Goal: Task Accomplishment & Management: Manage account settings

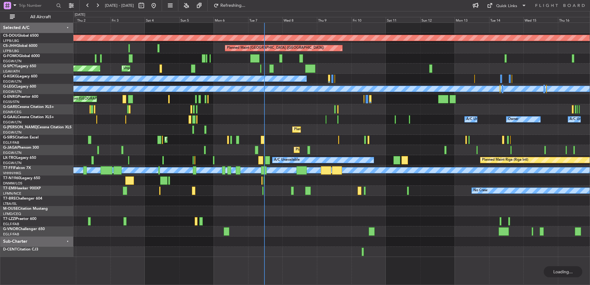
click at [400, 229] on div "Planned Maint London ([GEOGRAPHIC_DATA]) Planned Maint [GEOGRAPHIC_DATA] ([GEOG…" at bounding box center [331, 140] width 516 height 234
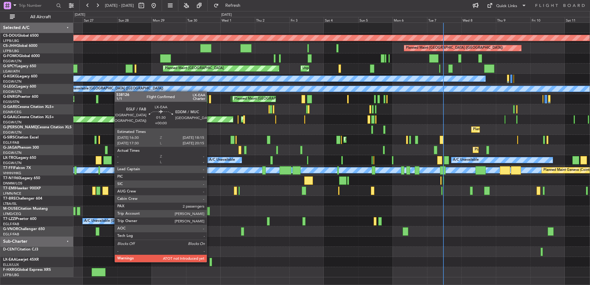
click at [209, 262] on div at bounding box center [210, 262] width 3 height 8
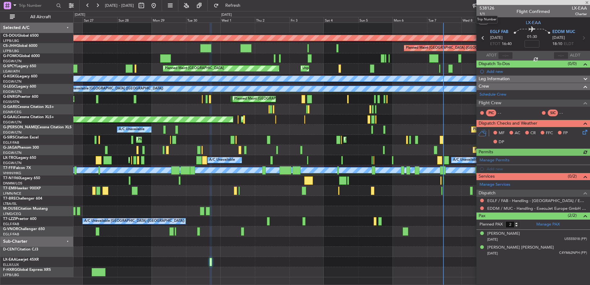
click at [484, 8] on span "538126" at bounding box center [486, 8] width 15 height 6
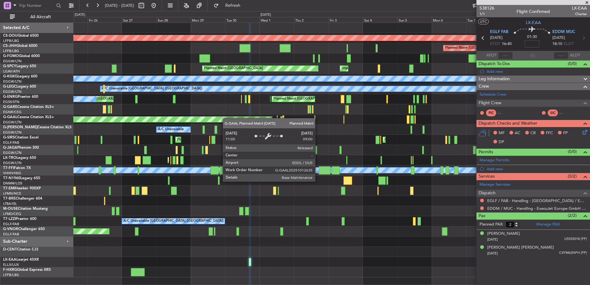
click at [239, 120] on div "Planned Maint London (Biggin Hill) Planned Maint Paris (Le Bourget) Planned Mai…" at bounding box center [331, 150] width 516 height 254
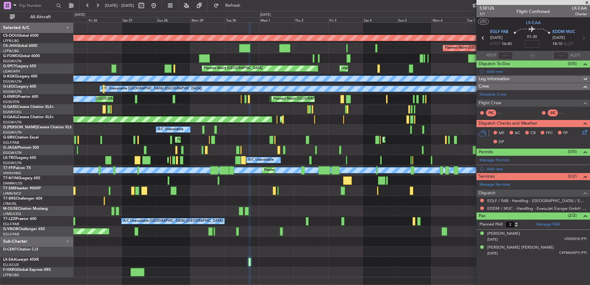
click at [196, 242] on div "Planned Maint London (Biggin Hill) Planned Maint Paris (Le Bourget) Planned Mai…" at bounding box center [331, 150] width 516 height 254
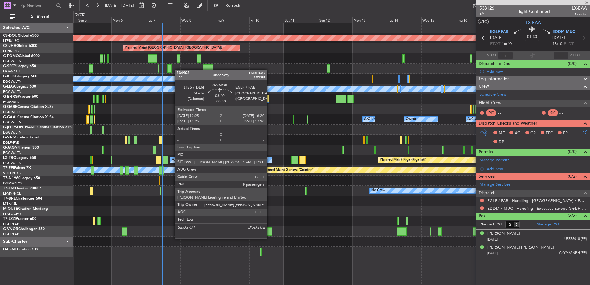
click at [270, 232] on div at bounding box center [270, 231] width 6 height 8
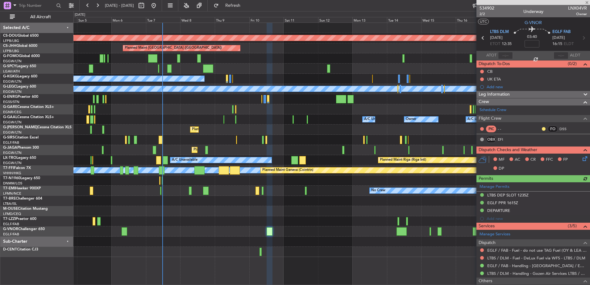
scroll to position [165, 0]
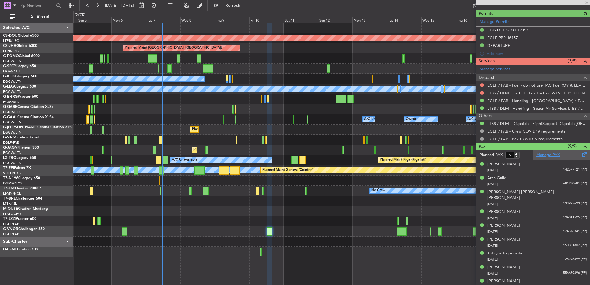
click at [540, 155] on link "Manage PAX" at bounding box center [547, 155] width 23 height 6
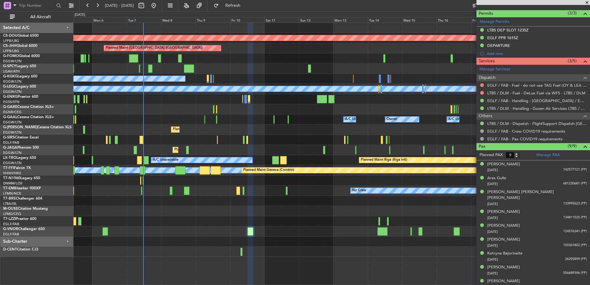
click at [240, 111] on div "Planned Maint London (Biggin Hill) Planned Maint Paris (Le Bourget) Unplanned M…" at bounding box center [331, 140] width 516 height 234
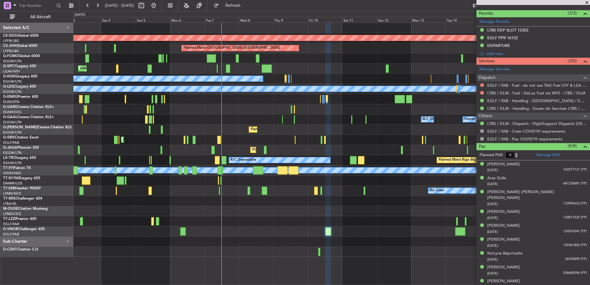
click at [392, 132] on div "Planned Maint London (Biggin Hill) Planned Maint Paris (Le Bourget) Unplanned M…" at bounding box center [331, 140] width 516 height 234
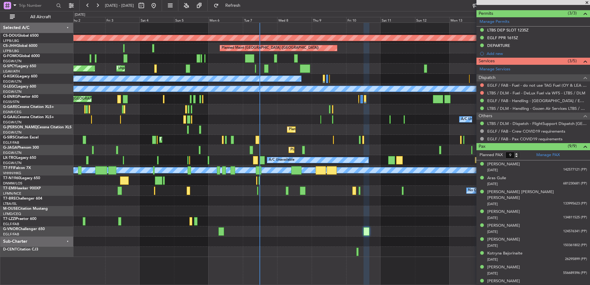
click at [314, 83] on div "A/C Unavailable [GEOGRAPHIC_DATA] (Ataturk)" at bounding box center [331, 79] width 516 height 10
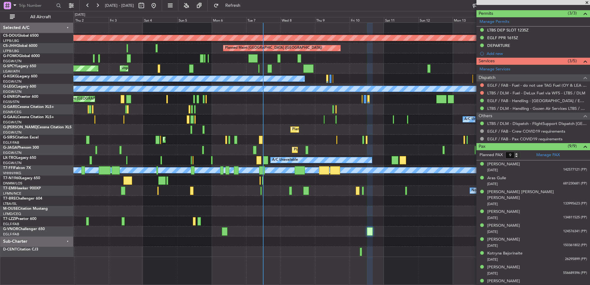
click at [341, 79] on div "A/C Unavailable [GEOGRAPHIC_DATA] (Ataturk)" at bounding box center [331, 79] width 516 height 10
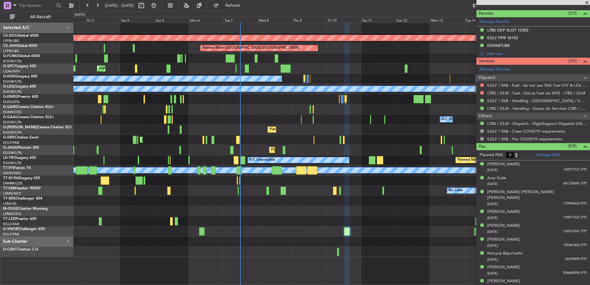
click at [288, 99] on div "Planned Maint London (Stansted) Planned Maint London (Stansted)" at bounding box center [331, 99] width 516 height 10
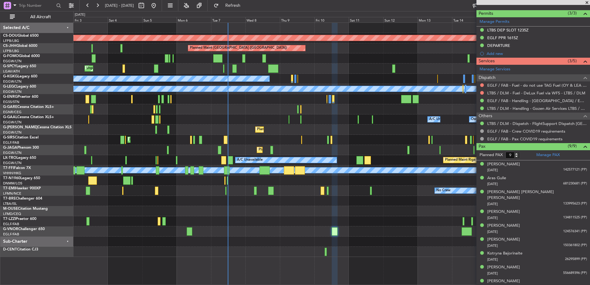
click at [288, 69] on div "Unplanned Maint Bremen Planned Maint Bremen" at bounding box center [331, 69] width 516 height 10
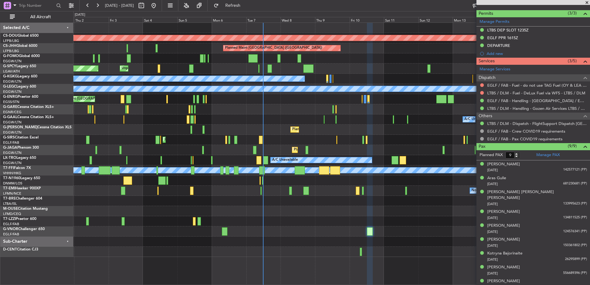
click at [354, 229] on div "Planned Maint London (Biggin Hill) Planned Maint Paris (Le Bourget) Unplanned M…" at bounding box center [331, 140] width 516 height 234
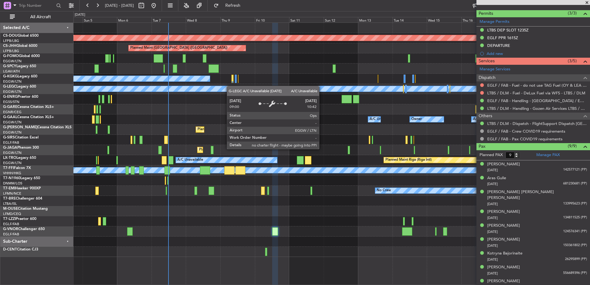
click at [223, 88] on div "Planned Maint London ([GEOGRAPHIC_DATA]) Planned Maint [GEOGRAPHIC_DATA] ([GEOG…" at bounding box center [331, 140] width 516 height 234
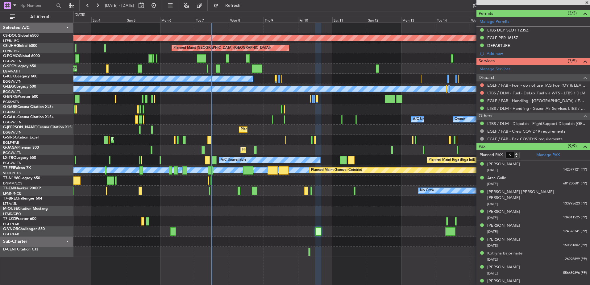
click at [353, 215] on div at bounding box center [331, 211] width 516 height 10
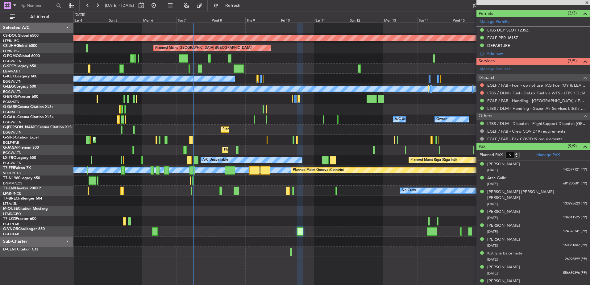
click at [253, 65] on div "Unplanned Maint Bremen Planned Maint Bremen" at bounding box center [331, 69] width 516 height 10
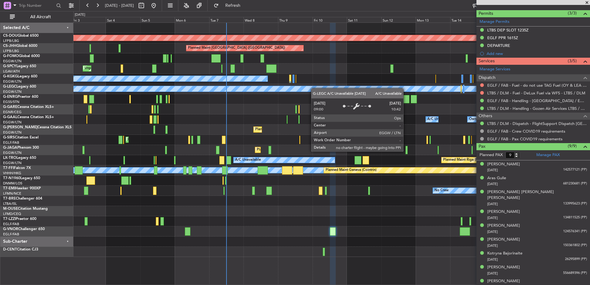
click at [330, 91] on div "Planned Maint London (Biggin Hill) Planned Maint Paris (Le Bourget) Unplanned M…" at bounding box center [331, 140] width 516 height 234
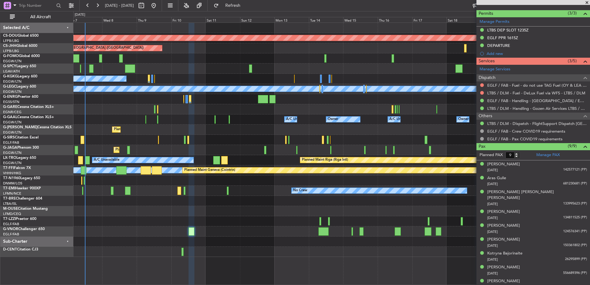
click at [209, 51] on div "Planned Maint London (Biggin Hill) Planned Maint Paris (Le Bourget) Unplanned M…" at bounding box center [331, 140] width 516 height 234
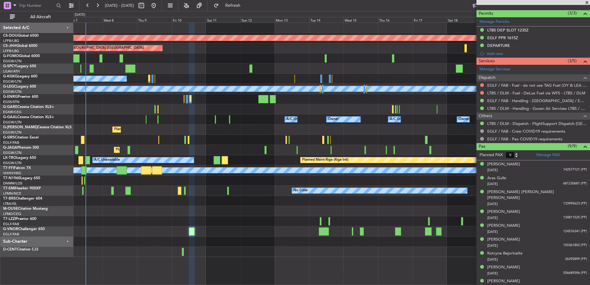
click at [342, 147] on div "Planned Maint London (Biggin Hill) Planned Maint Paris (Le Bourget) Unplanned M…" at bounding box center [331, 140] width 516 height 234
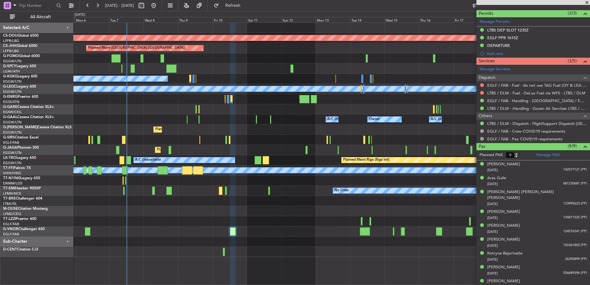
click at [405, 201] on div "Planned Maint London (Biggin Hill) Planned Maint Paris (Le Bourget) Unplanned M…" at bounding box center [331, 154] width 516 height 263
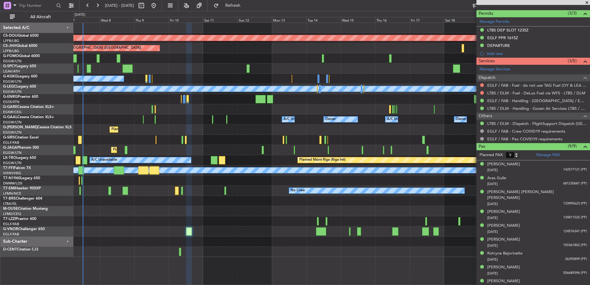
click at [265, 229] on div "Planned Maint London (Biggin Hill) Planned Maint Paris (Le Bourget) Unplanned M…" at bounding box center [331, 140] width 516 height 234
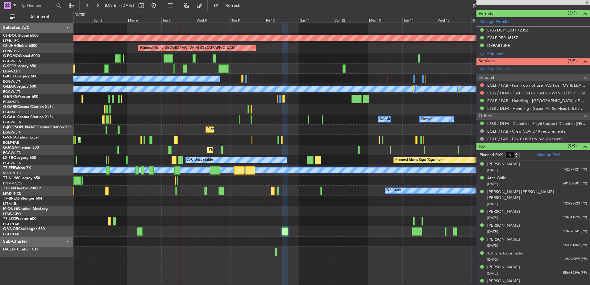
click at [374, 225] on div "Planned Maint London ([GEOGRAPHIC_DATA]) Planned Maint [GEOGRAPHIC_DATA] ([GEOG…" at bounding box center [331, 140] width 516 height 234
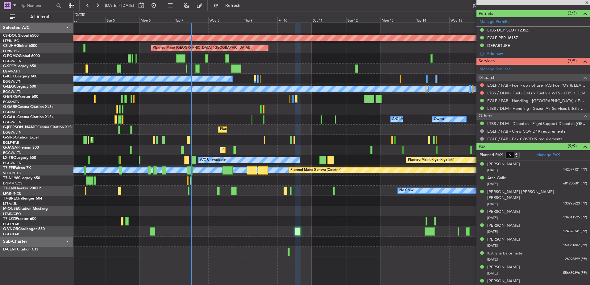
click at [320, 246] on div at bounding box center [331, 242] width 516 height 10
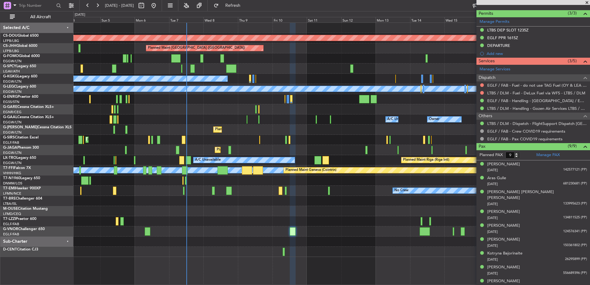
click at [404, 184] on div at bounding box center [331, 181] width 516 height 10
click at [588, 1] on span at bounding box center [587, 3] width 6 height 6
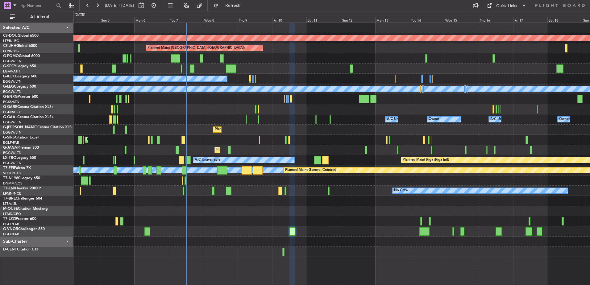
type input "0"
click at [502, 4] on div "Quick Links" at bounding box center [506, 6] width 21 height 6
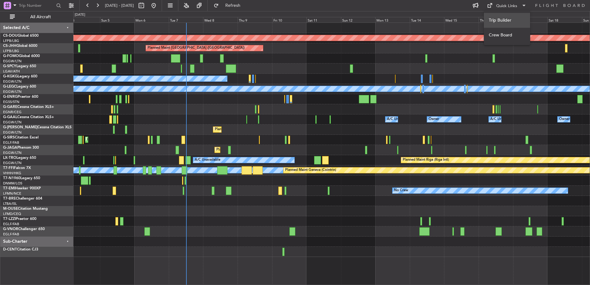
click at [489, 23] on button "Trip Builder" at bounding box center [507, 20] width 46 height 15
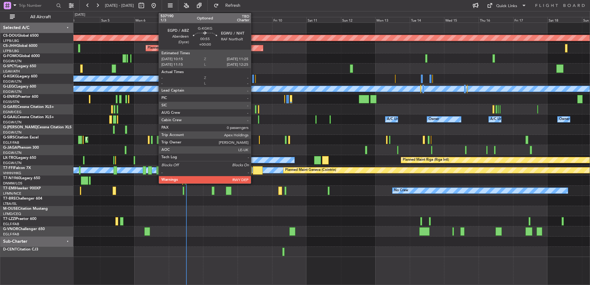
click at [254, 79] on div at bounding box center [253, 79] width 2 height 8
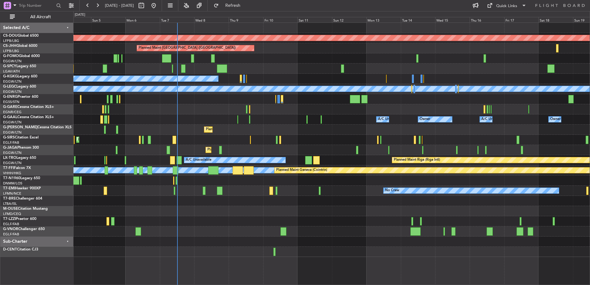
click at [218, 165] on div "Planned Maint Riga (Riga Intl) A/C Unavailable A/C Unavailable" at bounding box center [331, 160] width 516 height 10
click at [31, 77] on link "G-KGKG Legacy 600" at bounding box center [20, 77] width 34 height 4
click at [89, 6] on button at bounding box center [88, 6] width 10 height 10
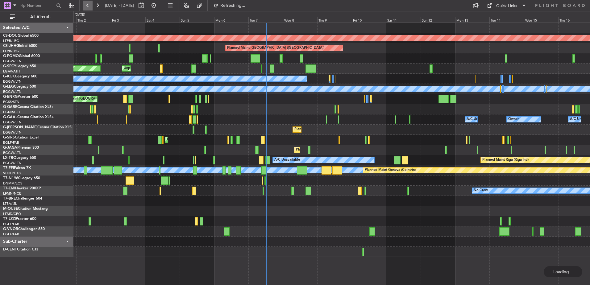
click at [89, 6] on button at bounding box center [88, 6] width 10 height 10
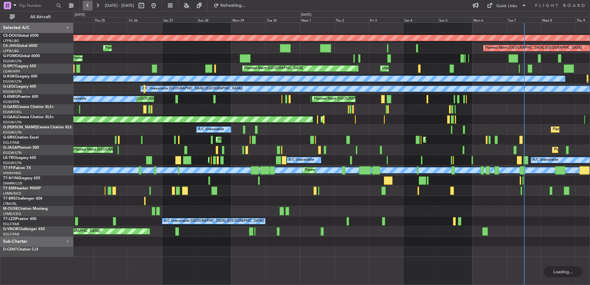
click at [89, 6] on button at bounding box center [88, 6] width 10 height 10
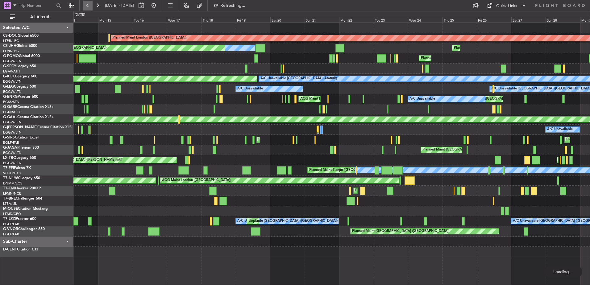
click at [89, 6] on button at bounding box center [88, 6] width 10 height 10
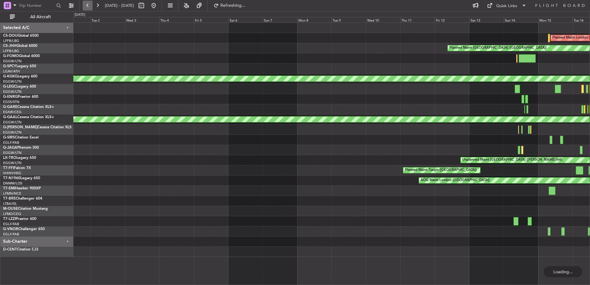
click at [89, 6] on button at bounding box center [88, 6] width 10 height 10
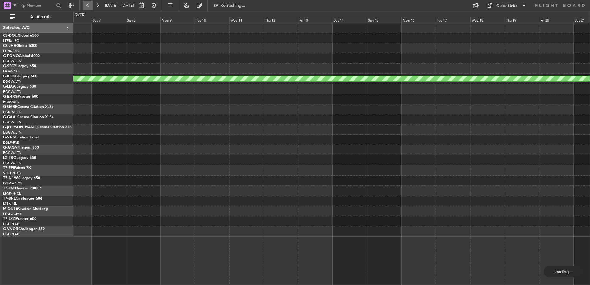
click at [89, 6] on button at bounding box center [88, 6] width 10 height 10
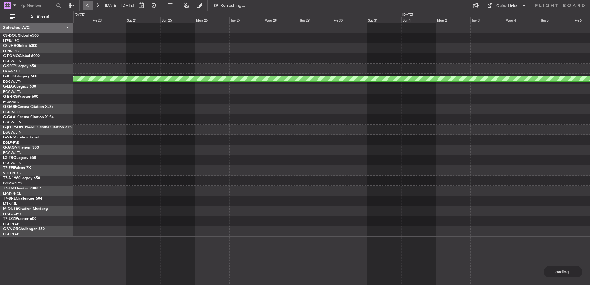
click at [89, 6] on button at bounding box center [88, 6] width 10 height 10
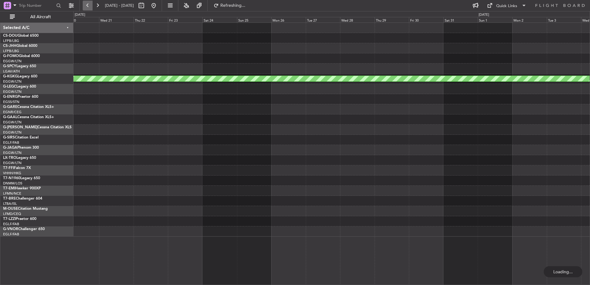
click at [89, 6] on button at bounding box center [88, 6] width 10 height 10
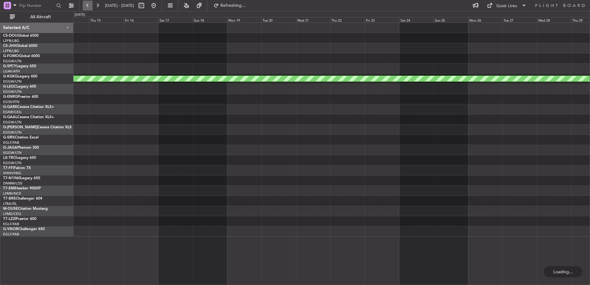
click at [89, 6] on button at bounding box center [88, 6] width 10 height 10
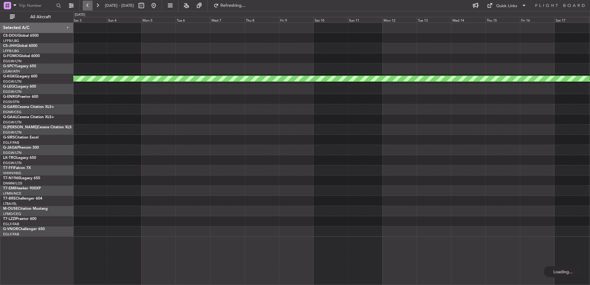
click at [89, 6] on button at bounding box center [88, 6] width 10 height 10
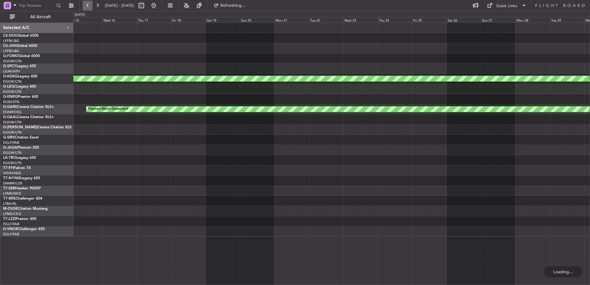
click at [89, 6] on button at bounding box center [88, 6] width 10 height 10
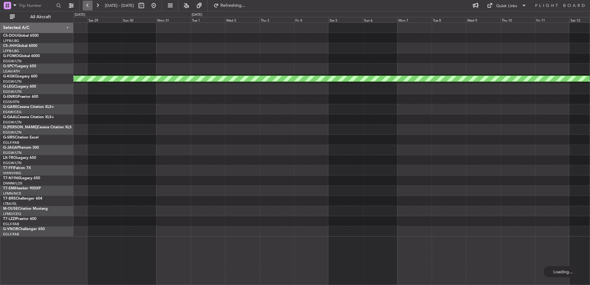
click at [89, 6] on button at bounding box center [88, 6] width 10 height 10
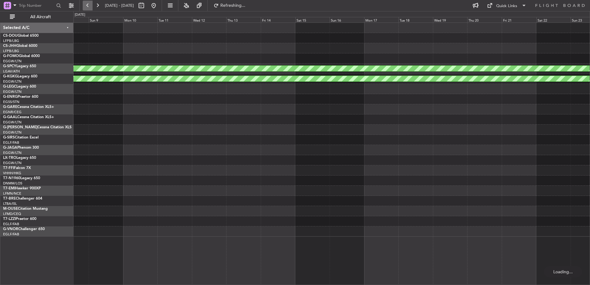
click at [89, 6] on button at bounding box center [88, 6] width 10 height 10
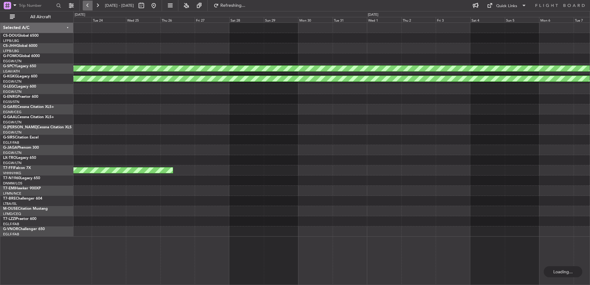
click at [89, 6] on button at bounding box center [88, 6] width 10 height 10
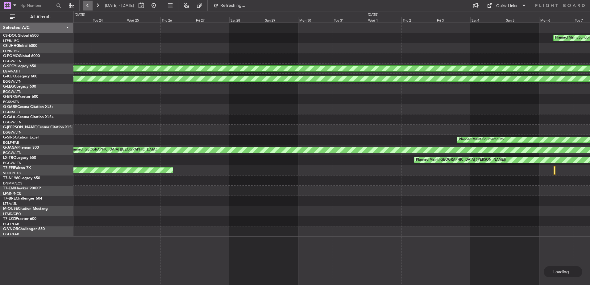
click at [89, 6] on button at bounding box center [88, 6] width 10 height 10
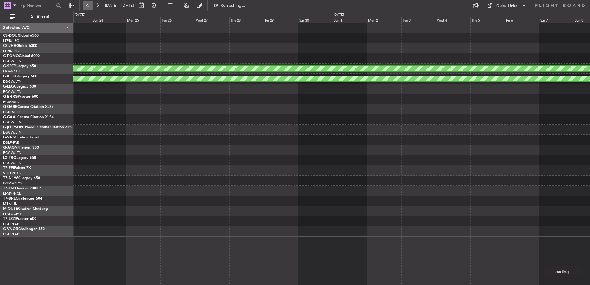
click at [89, 6] on button at bounding box center [88, 6] width 10 height 10
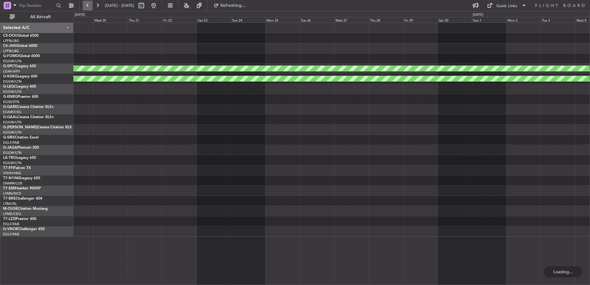
click at [89, 6] on button at bounding box center [88, 6] width 10 height 10
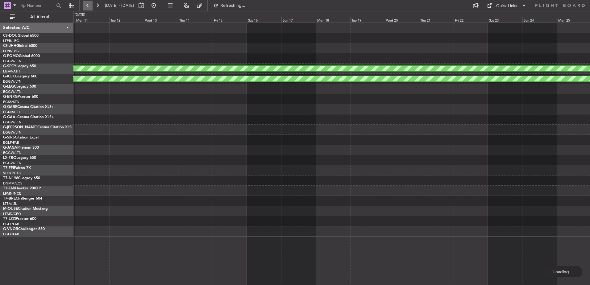
click at [89, 6] on button at bounding box center [88, 6] width 10 height 10
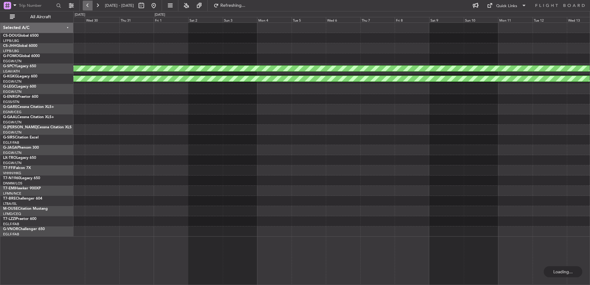
click at [89, 6] on button at bounding box center [88, 6] width 10 height 10
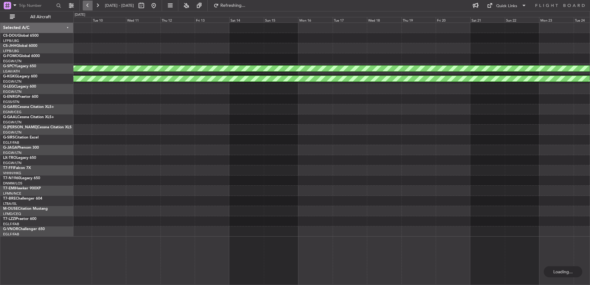
click at [89, 6] on button at bounding box center [88, 6] width 10 height 10
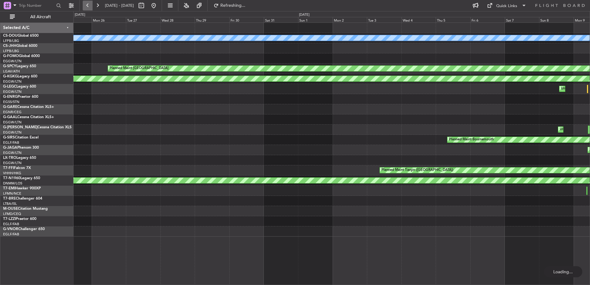
click at [89, 6] on button at bounding box center [88, 6] width 10 height 10
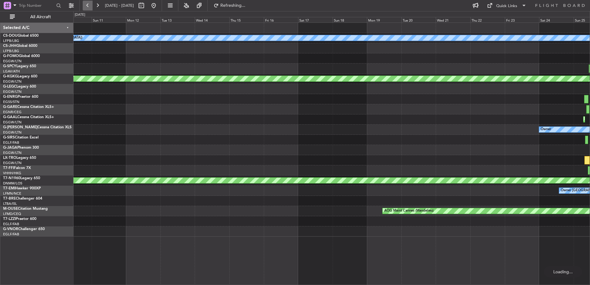
click at [89, 6] on button at bounding box center [88, 6] width 10 height 10
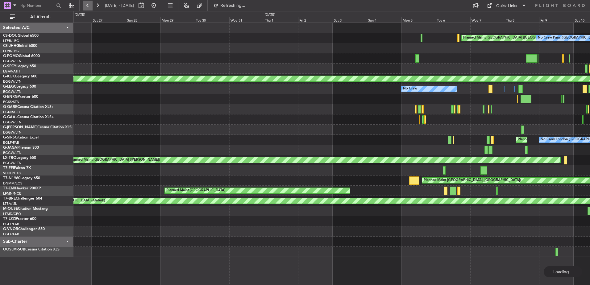
click at [89, 6] on button at bounding box center [88, 6] width 10 height 10
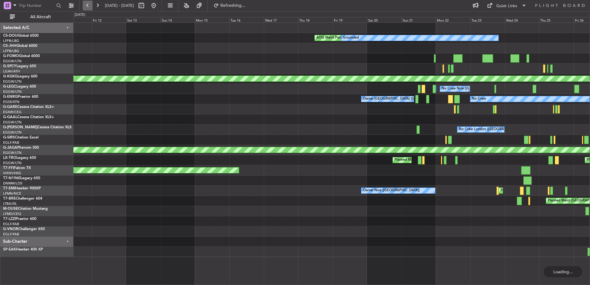
click at [89, 6] on button at bounding box center [88, 6] width 10 height 10
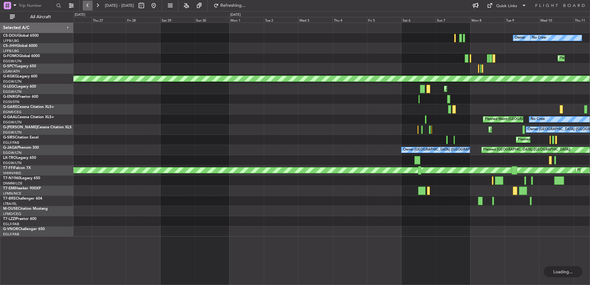
click at [89, 6] on button at bounding box center [88, 6] width 10 height 10
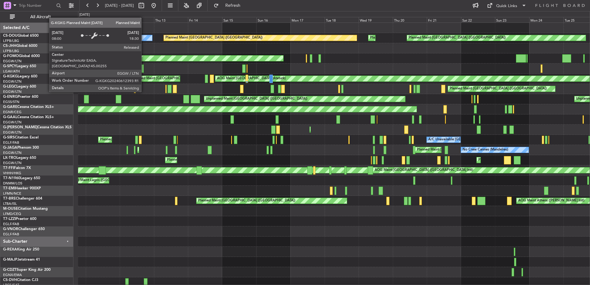
click at [168, 80] on div "Planned Maint [GEOGRAPHIC_DATA] ([GEOGRAPHIC_DATA])" at bounding box center [181, 78] width 97 height 9
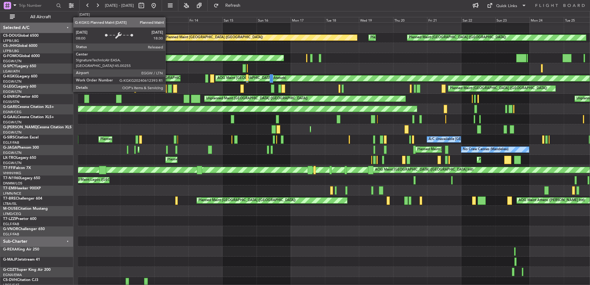
scroll to position [0, 0]
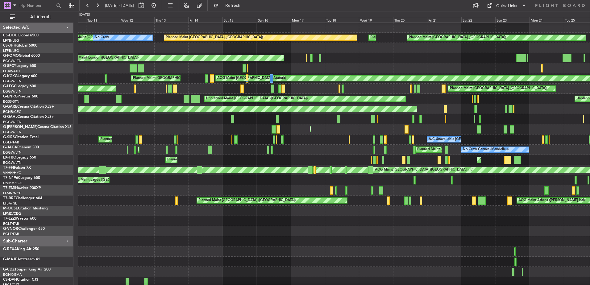
click at [216, 75] on div "AOG Maint Istanbul (Ataturk) Planned Maint London (Luton) Unplanned Maint Londo…" at bounding box center [333, 78] width 511 height 10
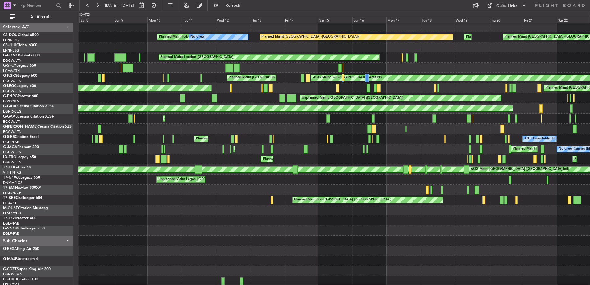
scroll to position [0, 0]
click at [169, 80] on div at bounding box center [168, 78] width 2 height 8
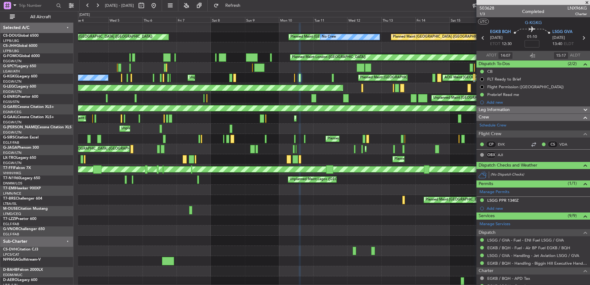
scroll to position [2, 0]
click at [291, 69] on div "Planned Maint Paris (Le Bourget) Planned Maint Paris (Le Bourget) No Crew Plann…" at bounding box center [333, 154] width 511 height 265
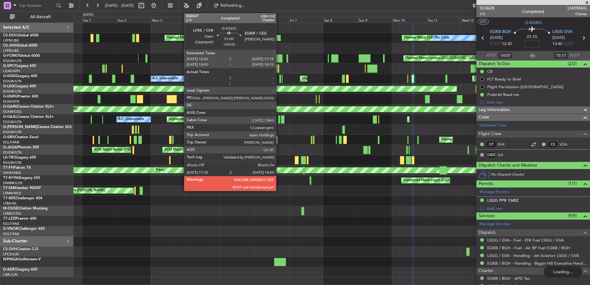
scroll to position [0, 0]
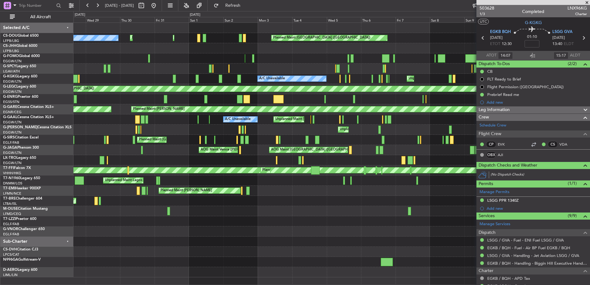
click at [363, 57] on div "Planned Maint Paris (Le Bourget) Planned Maint Paris (Le Bourget) No Crew Plann…" at bounding box center [331, 150] width 516 height 254
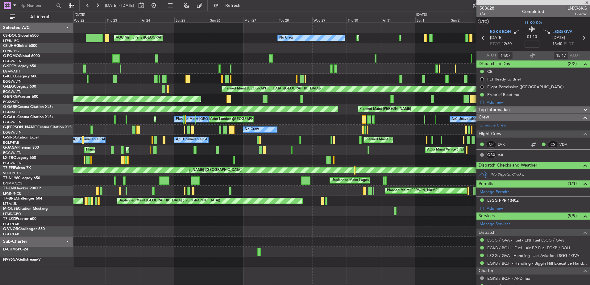
click at [319, 70] on div "Planned Maint Paris (Le Bourget) Planned Maint Paris (Le Bourget) Planned Maint…" at bounding box center [331, 145] width 516 height 244
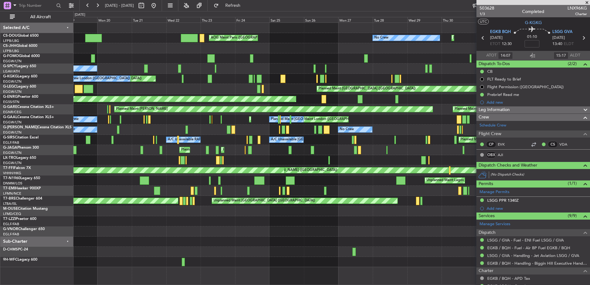
click at [226, 76] on div "Unplanned Maint London (Luton) A/C Unavailable Unplanned Maint London (Luton) N…" at bounding box center [331, 79] width 516 height 10
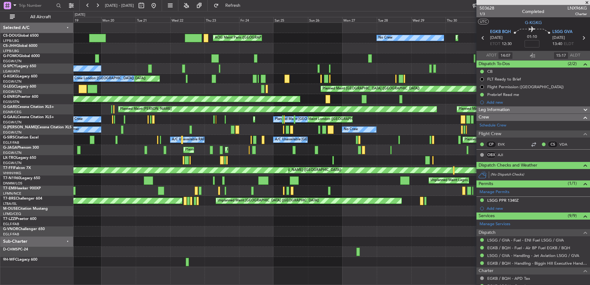
click at [341, 82] on div "Unplanned Maint London (Luton) A/C Unavailable Unplanned Maint London (Luton) N…" at bounding box center [331, 79] width 516 height 10
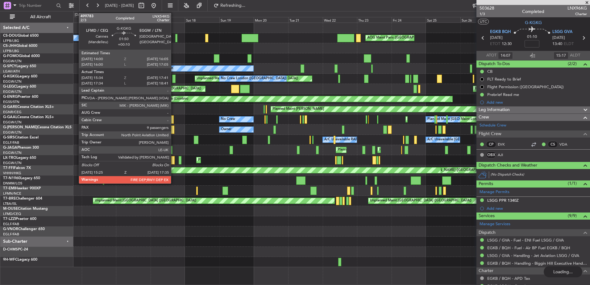
click at [308, 71] on div "AOG Maint Paris (Le Bourget) No Crew Planned Maint Paris (Le Bourget) No Crew P…" at bounding box center [331, 145] width 516 height 244
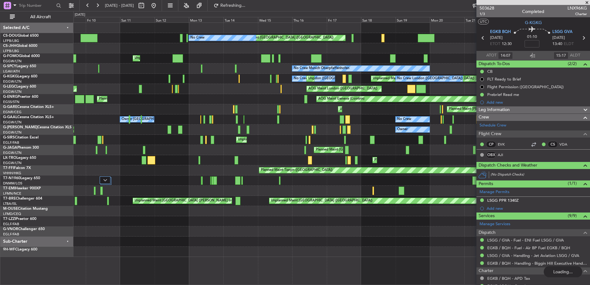
click at [260, 89] on div "AOG Maint London (Farnborough) Planned Maint London (Luton) AOG Maint London (L…" at bounding box center [331, 89] width 516 height 10
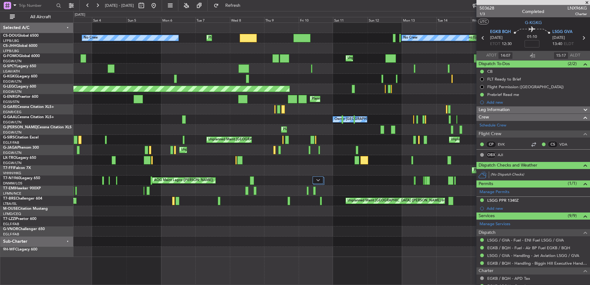
click at [380, 82] on div "Unplanned Maint London (Luton) No Crew London (Luton) Unplanned Maint London (L…" at bounding box center [331, 79] width 516 height 10
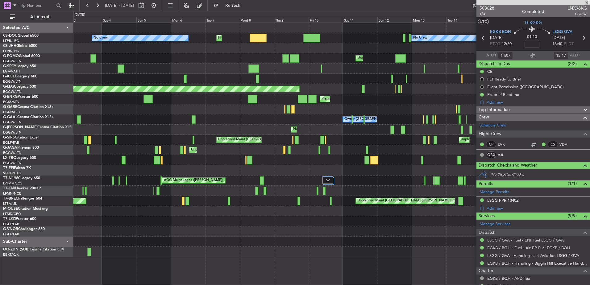
click at [340, 91] on div "Planned Maint Paris (Le Bourget) No Crew Planned Maint Paris (Le Bourget) No Cr…" at bounding box center [331, 140] width 516 height 234
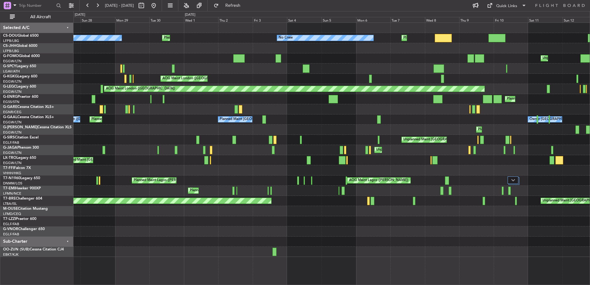
click at [227, 91] on div "Planned Maint [GEOGRAPHIC_DATA] ([GEOGRAPHIC_DATA]) No Crew Planned Maint [GEOG…" at bounding box center [331, 140] width 516 height 234
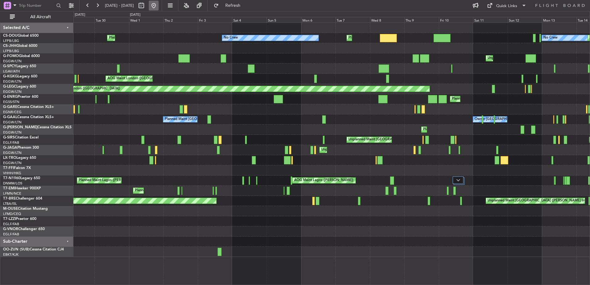
click at [159, 3] on button at bounding box center [154, 6] width 10 height 10
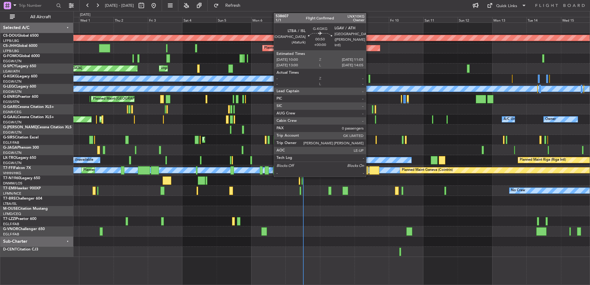
click at [369, 78] on div at bounding box center [369, 79] width 2 height 8
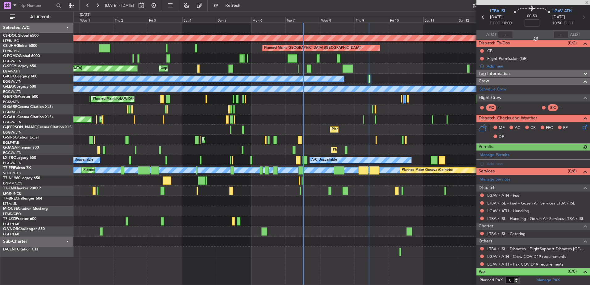
scroll to position [21, 0]
click at [511, 211] on link "LGAV / ATH - Handling" at bounding box center [508, 210] width 42 height 5
click at [499, 196] on link "LGAV / ATH - Fuel" at bounding box center [503, 194] width 33 height 5
click at [505, 211] on link "LGAV / ATH - Handling" at bounding box center [508, 210] width 42 height 5
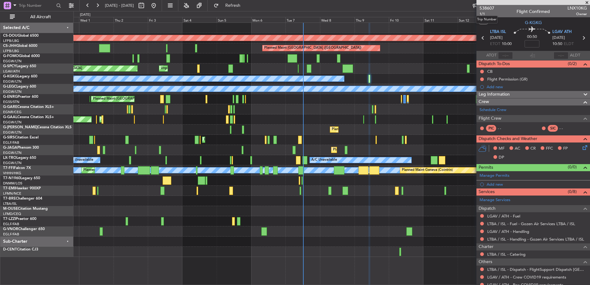
click at [482, 13] on mat-tooltip-component "Trip Number" at bounding box center [486, 19] width 31 height 16
click at [484, 6] on span "538607" at bounding box center [486, 8] width 15 height 6
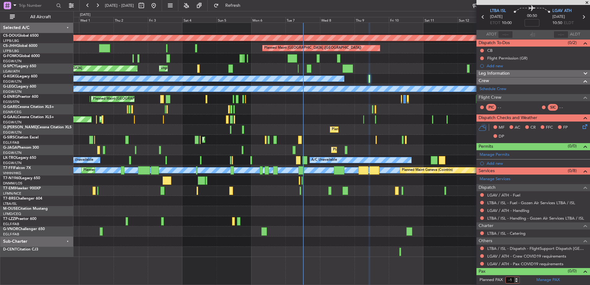
click at [518, 279] on input "-1" at bounding box center [512, 280] width 14 height 7
click at [525, 280] on form "Planned PAX -1" at bounding box center [504, 280] width 57 height 10
click at [516, 279] on input "-2" at bounding box center [512, 280] width 14 height 7
click at [518, 278] on input "-1" at bounding box center [512, 280] width 14 height 7
type input "0"
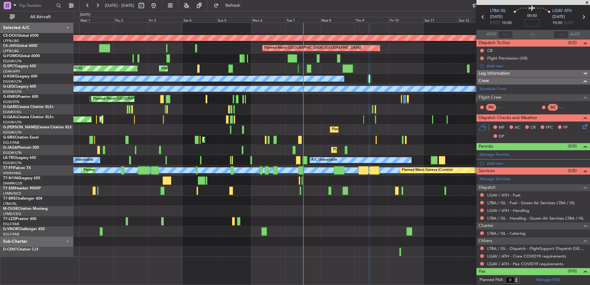
click at [518, 278] on input "0" at bounding box center [512, 280] width 14 height 7
click at [527, 280] on form "Planned PAX 0" at bounding box center [504, 280] width 57 height 10
click at [533, 280] on div "Manage PAX" at bounding box center [561, 280] width 57 height 10
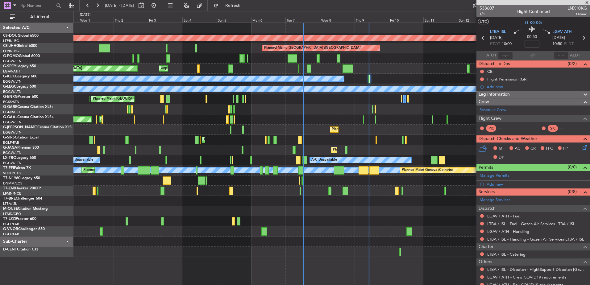
click at [482, 13] on mat-tooltip-component "Trip Number" at bounding box center [486, 19] width 31 height 16
click at [484, 14] on span "1/1" at bounding box center [486, 13] width 15 height 5
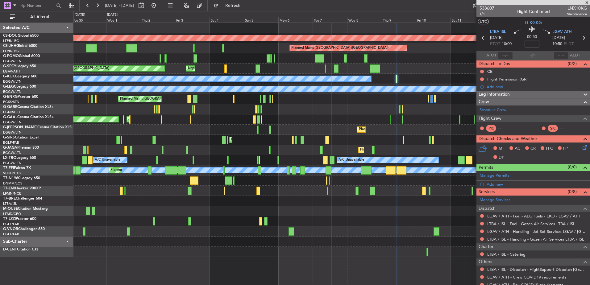
click at [253, 98] on div "Planned Maint London ([GEOGRAPHIC_DATA]) Planned Maint [GEOGRAPHIC_DATA] ([GEOG…" at bounding box center [331, 140] width 516 height 234
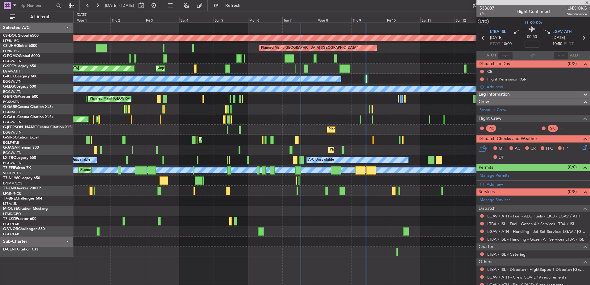
click at [284, 102] on div "Planned Maint London ([GEOGRAPHIC_DATA]) Planned Maint [GEOGRAPHIC_DATA] ([GEOG…" at bounding box center [331, 140] width 516 height 234
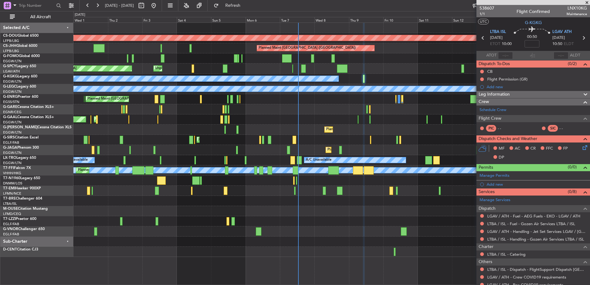
click at [124, 114] on div "Planned Maint London ([GEOGRAPHIC_DATA]) Planned Maint [GEOGRAPHIC_DATA] ([GEOG…" at bounding box center [331, 140] width 516 height 234
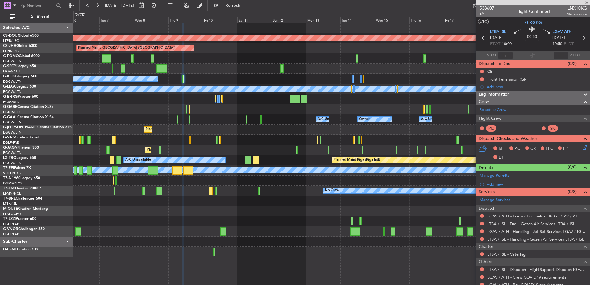
click at [190, 125] on div "Planned Maint [GEOGRAPHIC_DATA] ([GEOGRAPHIC_DATA])" at bounding box center [331, 130] width 516 height 10
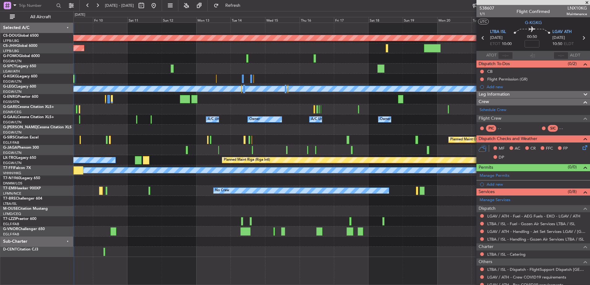
click at [411, 190] on div "Planned Maint London ([GEOGRAPHIC_DATA]) Planned Maint [GEOGRAPHIC_DATA] ([GEOG…" at bounding box center [331, 140] width 516 height 234
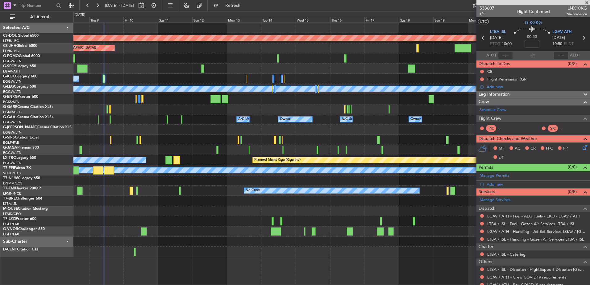
click at [302, 139] on div "Planned Maint Oxford ([GEOGRAPHIC_DATA])" at bounding box center [331, 140] width 516 height 10
click at [238, 8] on button "Refresh" at bounding box center [229, 6] width 37 height 10
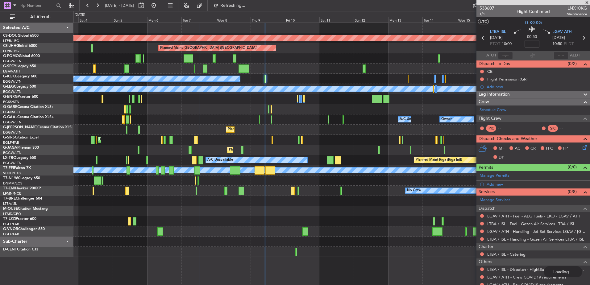
click at [437, 186] on div "Planned Maint London ([GEOGRAPHIC_DATA]) Planned Maint [GEOGRAPHIC_DATA] ([GEOG…" at bounding box center [331, 140] width 516 height 234
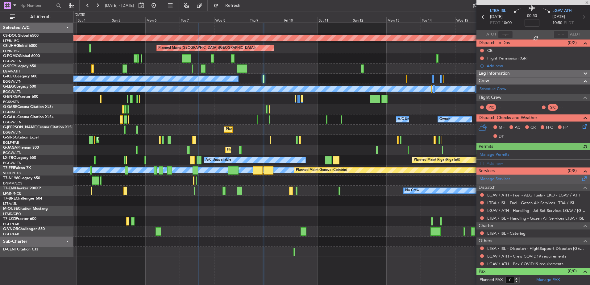
scroll to position [21, 0]
click at [496, 244] on div "Others" at bounding box center [533, 241] width 114 height 7
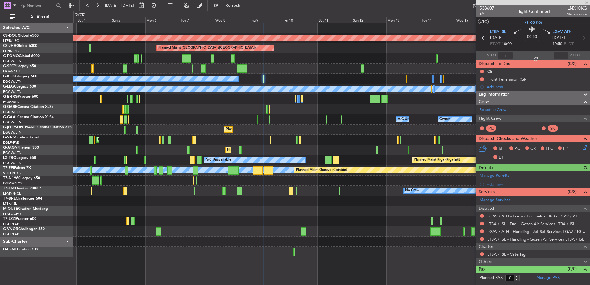
scroll to position [0, 0]
click at [495, 262] on mat-tooltip-component "LTBA / ISL - Catering" at bounding box center [505, 265] width 43 height 16
click at [531, 260] on div "Others" at bounding box center [533, 261] width 114 height 7
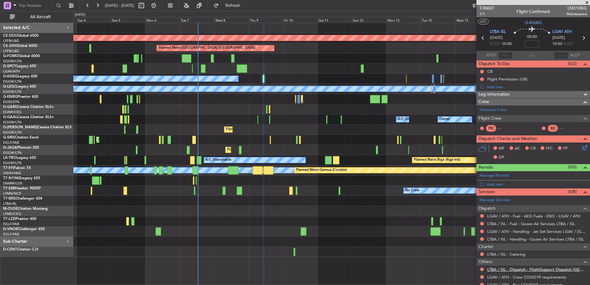
click at [515, 270] on link "LTBA / ISL - Dispatch - FlightSupport Dispatch [GEOGRAPHIC_DATA]" at bounding box center [537, 269] width 100 height 5
click at [246, 6] on span "Refresh" at bounding box center [233, 5] width 26 height 4
click at [481, 13] on span "1/1" at bounding box center [486, 13] width 15 height 5
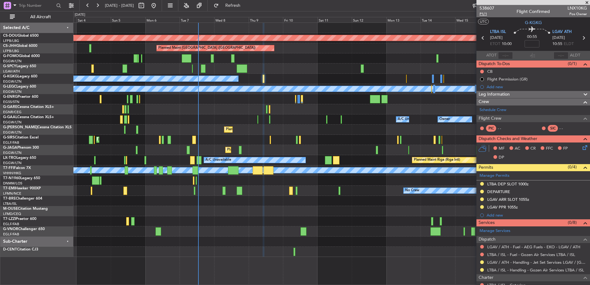
type input "+00:05"
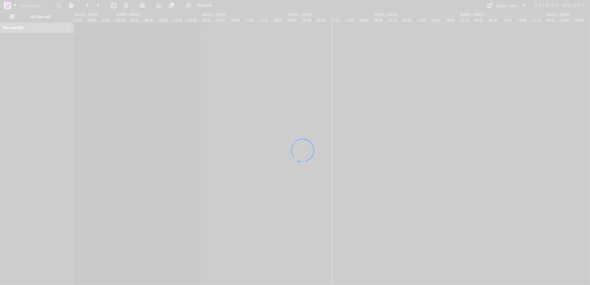
click at [218, 100] on div at bounding box center [295, 142] width 590 height 285
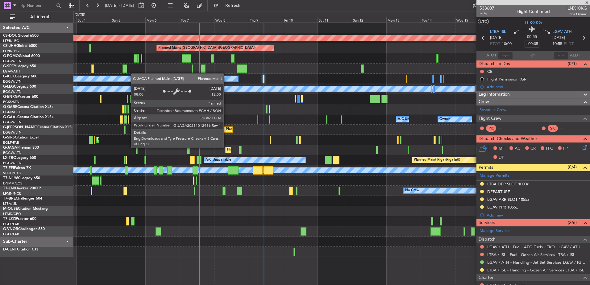
click at [231, 147] on div "Planned Maint [GEOGRAPHIC_DATA] ([GEOGRAPHIC_DATA])" at bounding box center [227, 150] width 5 height 6
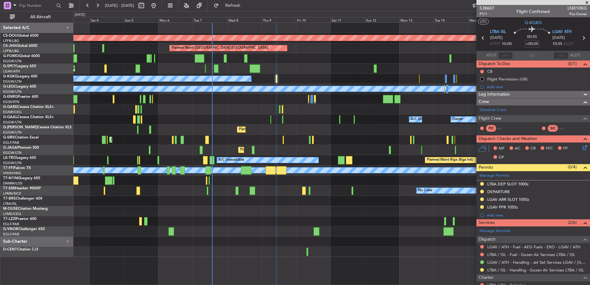
click at [291, 107] on div "Planned Maint London ([GEOGRAPHIC_DATA]) Planned Maint [GEOGRAPHIC_DATA] ([GEOG…" at bounding box center [331, 140] width 516 height 234
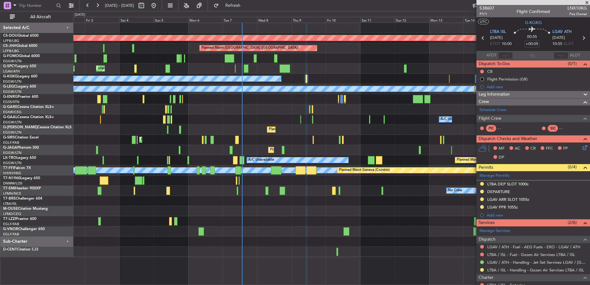
click at [372, 131] on div "Planned Maint London (Luton) A/C Unavailable" at bounding box center [331, 130] width 516 height 10
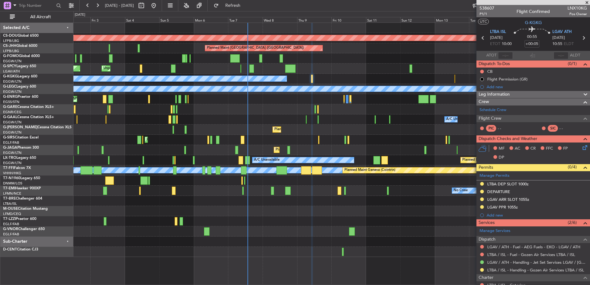
click at [300, 115] on div "Planned Maint London (Biggin Hill) Planned Maint Paris (Le Bourget) Unplanned M…" at bounding box center [331, 140] width 516 height 234
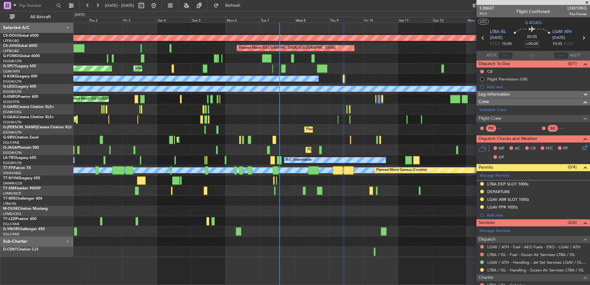
click at [343, 231] on div "Planned Maint London (Biggin Hill) Planned Maint Paris (Le Bourget) Unplanned M…" at bounding box center [331, 140] width 516 height 234
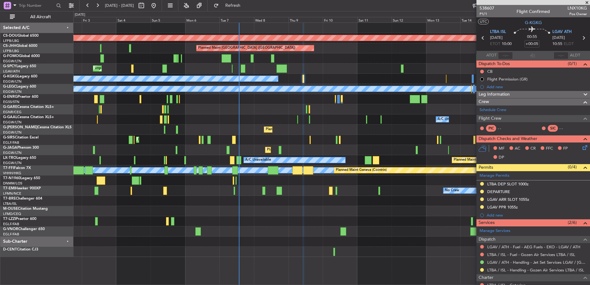
click at [319, 76] on div "A/C Unavailable [GEOGRAPHIC_DATA] (Ataturk)" at bounding box center [331, 79] width 516 height 10
click at [355, 200] on div at bounding box center [331, 201] width 516 height 10
click at [285, 67] on div at bounding box center [282, 68] width 10 height 8
type input "3"
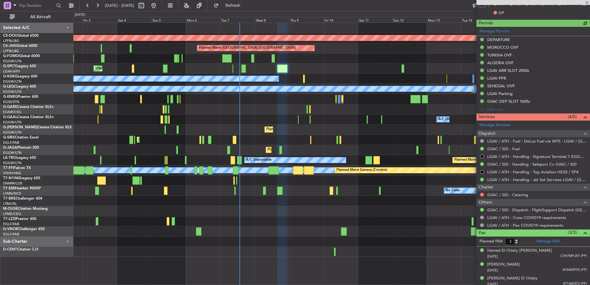
scroll to position [191, 0]
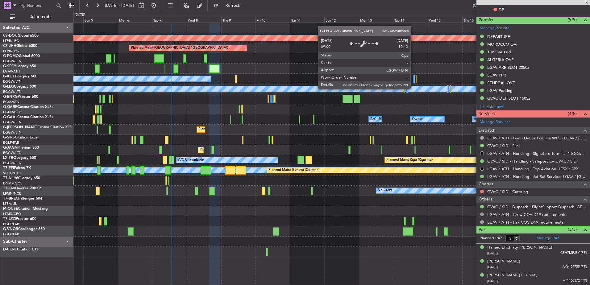
click at [338, 88] on div "A/C Unavailable [GEOGRAPHIC_DATA] ([GEOGRAPHIC_DATA])" at bounding box center [446, 89] width 1319 height 6
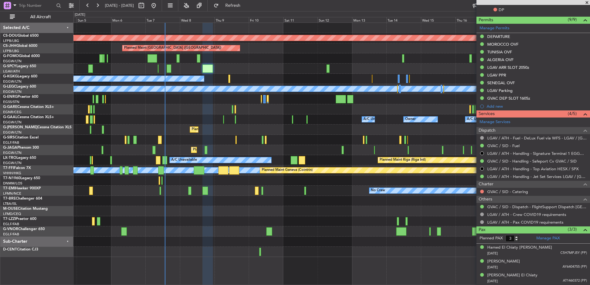
click at [261, 59] on div at bounding box center [331, 58] width 516 height 10
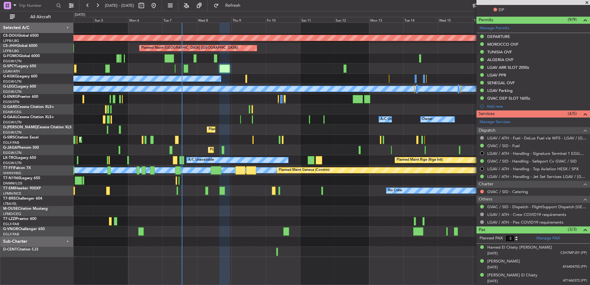
click at [241, 76] on div "Planned Maint London (Biggin Hill) Planned Maint Paris (Le Bourget) Unplanned M…" at bounding box center [331, 140] width 516 height 234
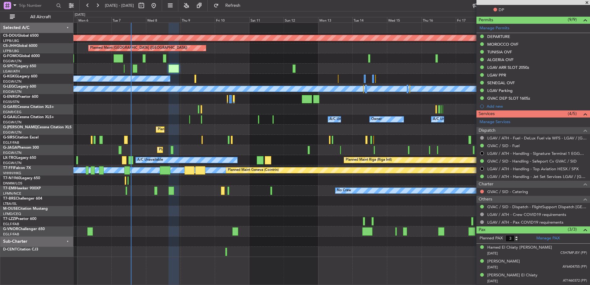
click at [150, 72] on div "Unplanned Maint Bremen Planned Maint Bremen" at bounding box center [331, 69] width 516 height 10
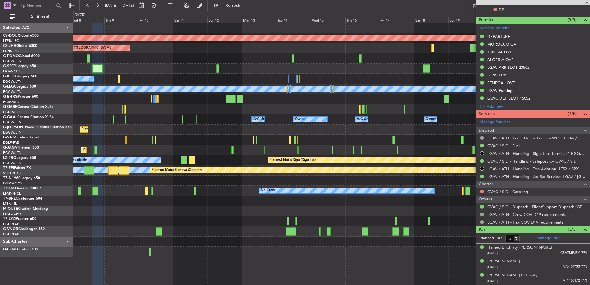
click at [302, 78] on div "Planned Maint London (Biggin Hill) Planned Maint Paris (Le Bourget) A/C Unavail…" at bounding box center [331, 140] width 516 height 234
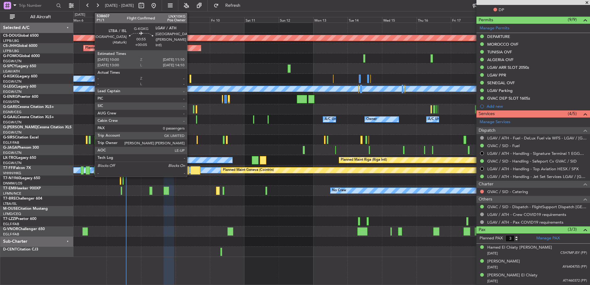
click at [190, 78] on div at bounding box center [190, 79] width 2 height 8
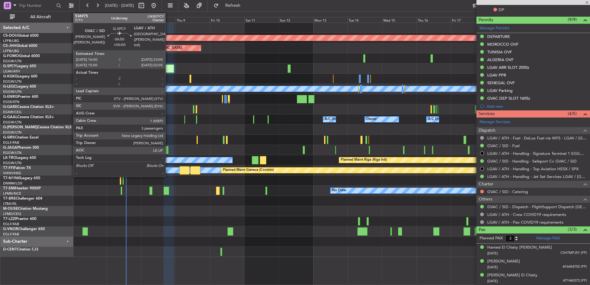
type input "+00:05"
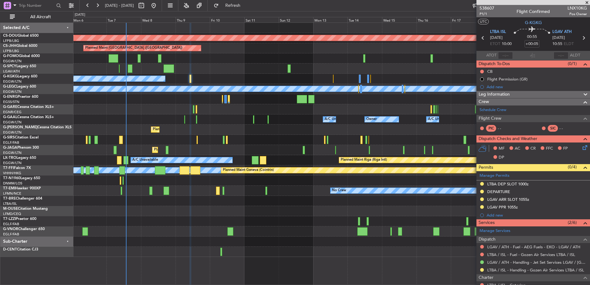
scroll to position [52, 0]
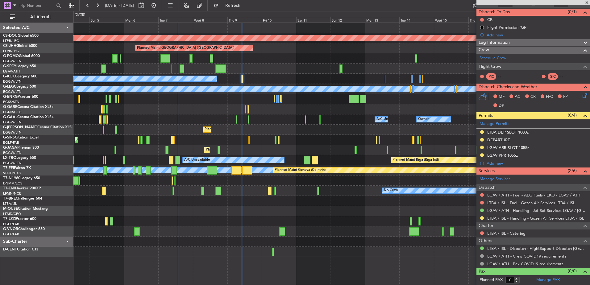
click at [258, 133] on div "Planned Maint [GEOGRAPHIC_DATA] ([GEOGRAPHIC_DATA])" at bounding box center [331, 130] width 516 height 10
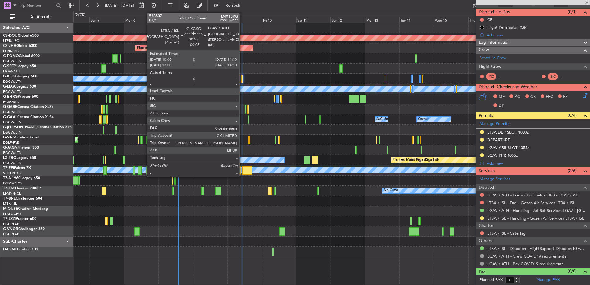
click at [242, 78] on div at bounding box center [242, 79] width 2 height 8
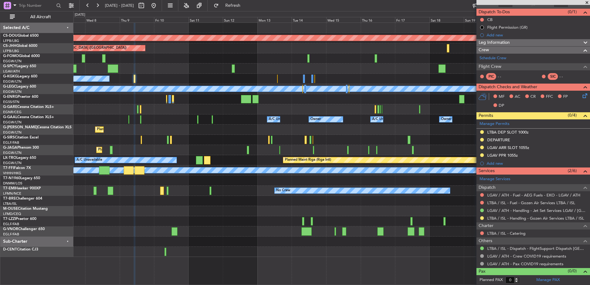
click at [353, 155] on div "Planned Maint London (Biggin Hill) Planned Maint Paris (Le Bourget) A/C Unavail…" at bounding box center [331, 140] width 516 height 234
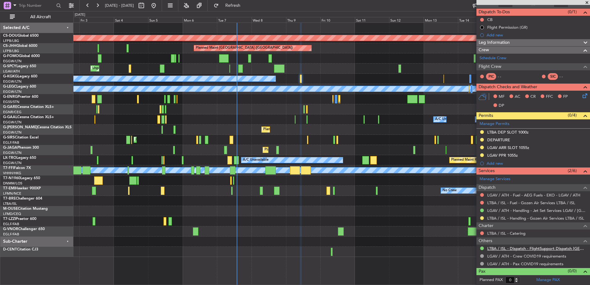
click at [519, 246] on link "LTBA / ISL - Dispatch - FlightSupport Dispatch [GEOGRAPHIC_DATA]" at bounding box center [537, 248] width 100 height 5
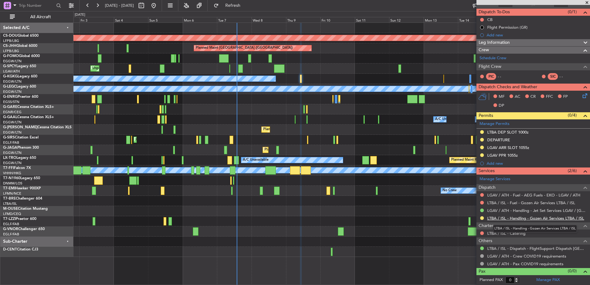
click at [501, 219] on link "LTBA / ISL - Handling - Gozen Air Services LTBA / ISL" at bounding box center [535, 218] width 97 height 5
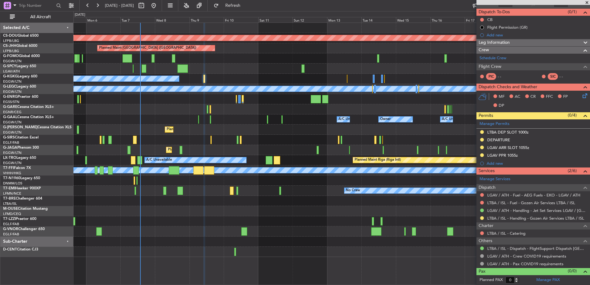
click at [209, 126] on div "Planned Maint London (Biggin Hill) Planned Maint Paris (Le Bourget) Unplanned M…" at bounding box center [331, 140] width 516 height 234
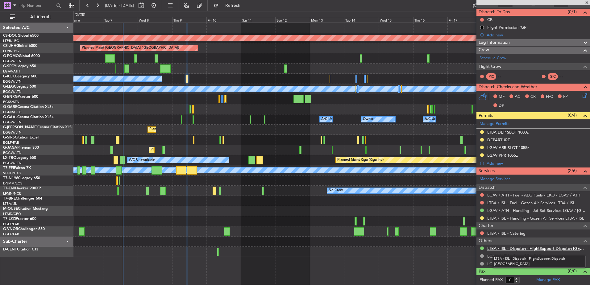
click at [509, 248] on link "LTBA / ISL - Dispatch - FlightSupport Dispatch [GEOGRAPHIC_DATA]" at bounding box center [537, 248] width 100 height 5
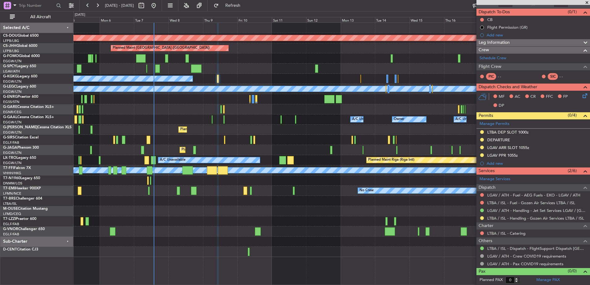
click at [337, 116] on div "Planned Maint London (Biggin Hill) Planned Maint Paris (Le Bourget) Unplanned M…" at bounding box center [331, 140] width 516 height 234
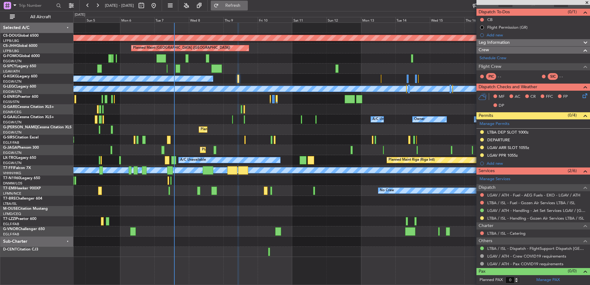
click at [246, 6] on span "Refresh" at bounding box center [233, 5] width 26 height 4
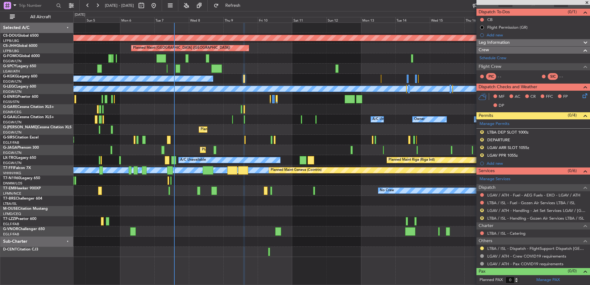
click at [422, 145] on div "Planned Maint [GEOGRAPHIC_DATA] ([GEOGRAPHIC_DATA])" at bounding box center [331, 150] width 516 height 10
click at [318, 151] on div "Planned Maint London (Biggin Hill) Planned Maint Paris (Le Bourget) Unplanned M…" at bounding box center [331, 140] width 516 height 234
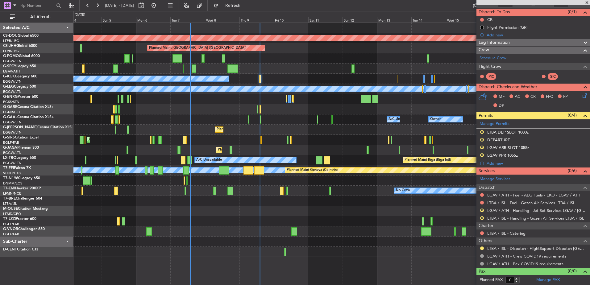
click at [296, 192] on div "No Crew" at bounding box center [331, 191] width 516 height 10
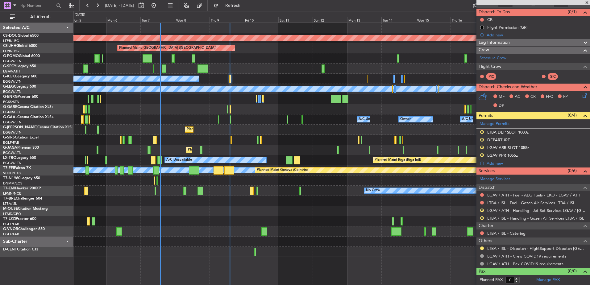
click at [392, 229] on div at bounding box center [396, 231] width 10 height 8
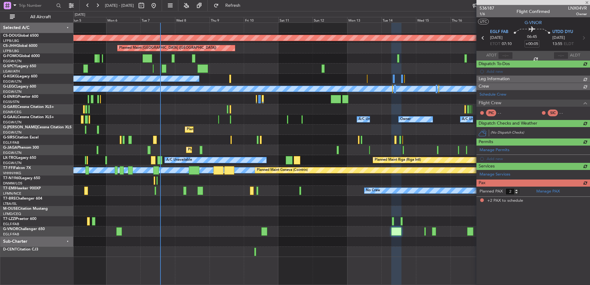
scroll to position [0, 0]
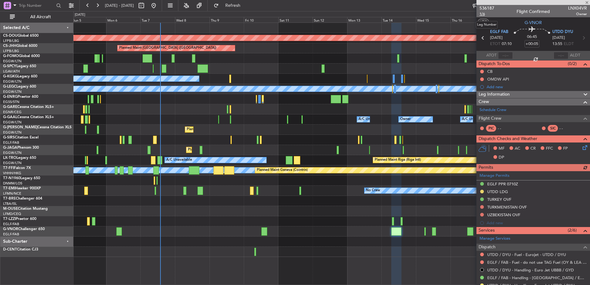
click at [482, 14] on span "1/6" at bounding box center [486, 13] width 15 height 5
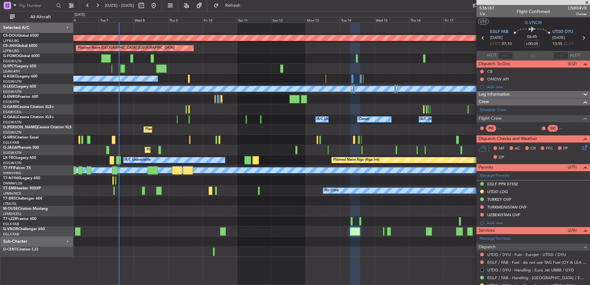
click at [228, 140] on div "Planned Maint Oxford (Kidlington) Planned Maint London (Farnborough)" at bounding box center [331, 140] width 516 height 10
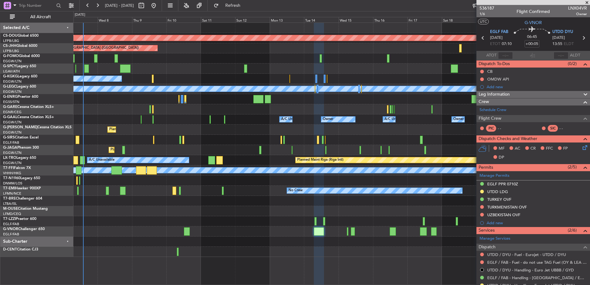
click at [271, 219] on div "A/C Unavailable [GEOGRAPHIC_DATA] ([GEOGRAPHIC_DATA])" at bounding box center [331, 221] width 516 height 10
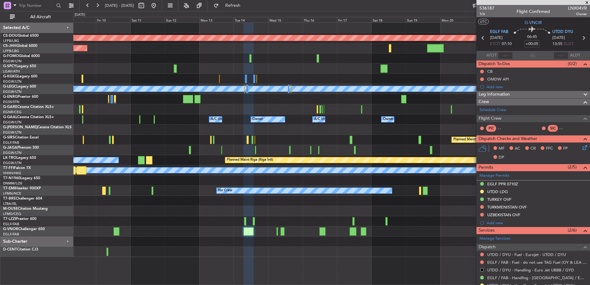
click at [247, 223] on div "A/C Unavailable [GEOGRAPHIC_DATA] ([GEOGRAPHIC_DATA])" at bounding box center [331, 221] width 516 height 10
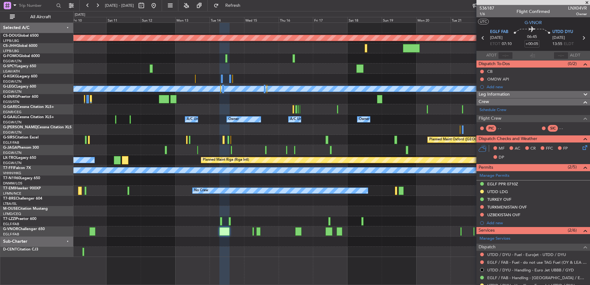
click at [273, 195] on div "Planned Maint London (Biggin Hill) Planned Maint Paris (Le Bourget) A/C Unavail…" at bounding box center [331, 140] width 516 height 234
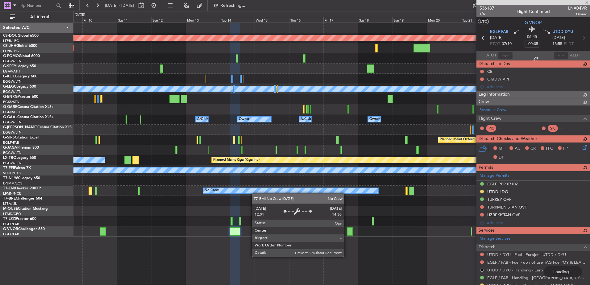
click at [270, 192] on div "Planned Maint London (Biggin Hill) Planned Maint Paris (Le Bourget) A/C Unavail…" at bounding box center [331, 130] width 516 height 214
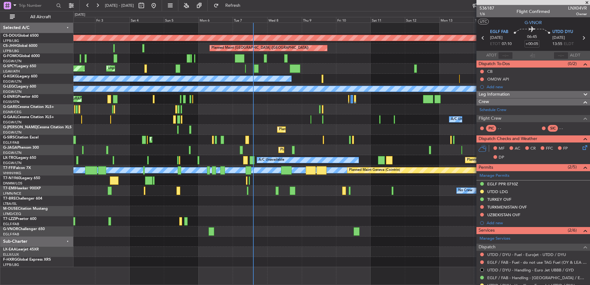
click at [0, 224] on html "25 Sep 2025 - 10 Oct 2025 Refresh Quick Links All Aircraft Planned Maint London…" at bounding box center [295, 142] width 590 height 285
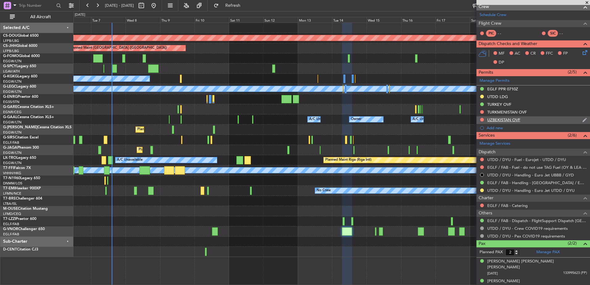
scroll to position [94, 0]
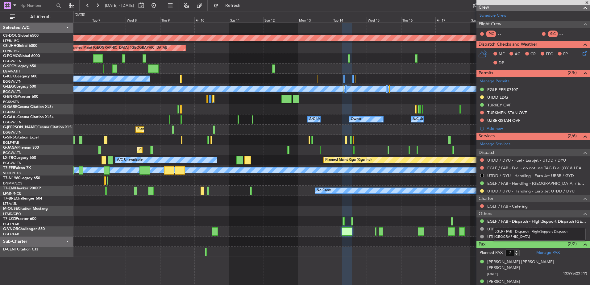
click at [510, 222] on link "EGLF / FAB - Dispatch - FlightSupport Dispatch UK" at bounding box center [537, 221] width 100 height 5
click at [400, 119] on div "Planned Maint London (Biggin Hill) Planned Maint Paris (Le Bourget) Unplanned M…" at bounding box center [331, 140] width 516 height 234
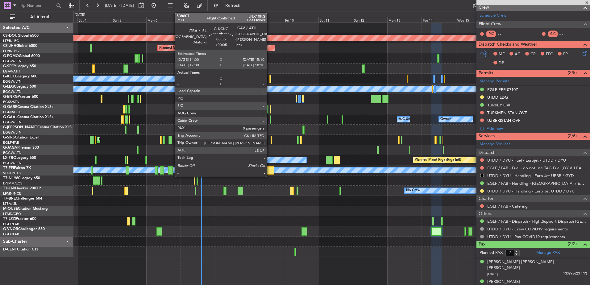
click at [270, 77] on div at bounding box center [270, 79] width 2 height 8
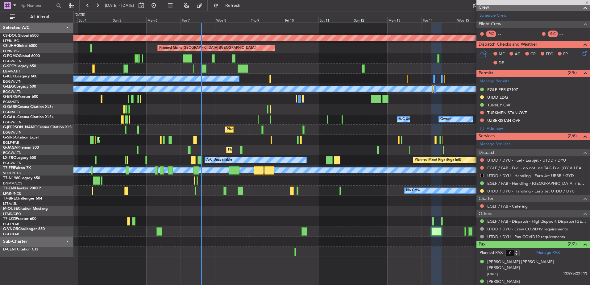
scroll to position [0, 0]
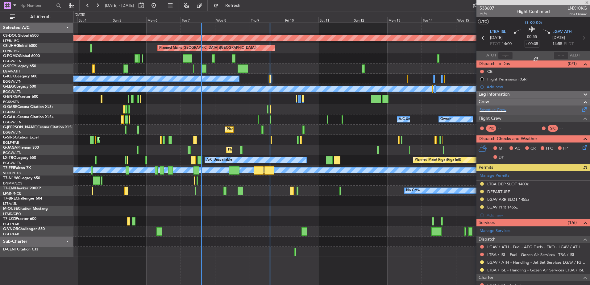
click at [511, 110] on div "Schedule Crew" at bounding box center [533, 109] width 114 height 9
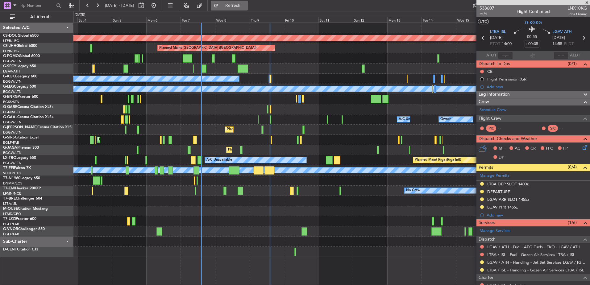
click at [239, 3] on button "Refresh" at bounding box center [229, 6] width 37 height 10
click at [501, 110] on link "Schedule Crew" at bounding box center [492, 110] width 27 height 6
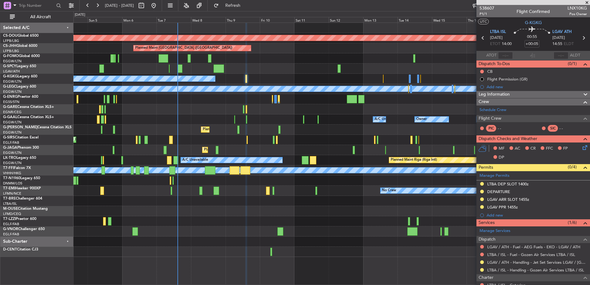
click at [333, 142] on div "Planned Maint London ([GEOGRAPHIC_DATA]) Planned Maint [GEOGRAPHIC_DATA] ([GEOG…" at bounding box center [331, 140] width 516 height 234
click at [332, 206] on div at bounding box center [331, 211] width 516 height 10
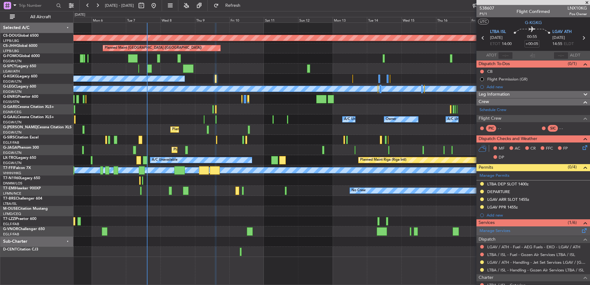
scroll to position [1, 0]
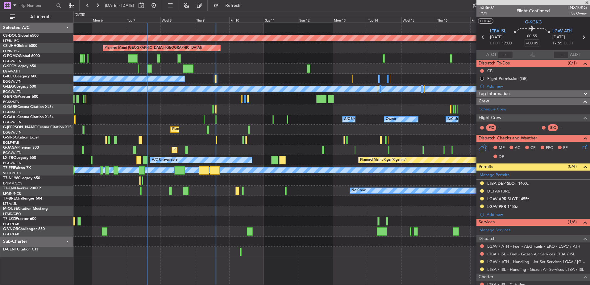
click at [483, 20] on button "LOCAL" at bounding box center [485, 21] width 15 height 6
click at [467, 207] on div "Planned Maint London (Biggin Hill) Planned Maint Paris (Le Bourget) Unplanned M…" at bounding box center [331, 140] width 516 height 234
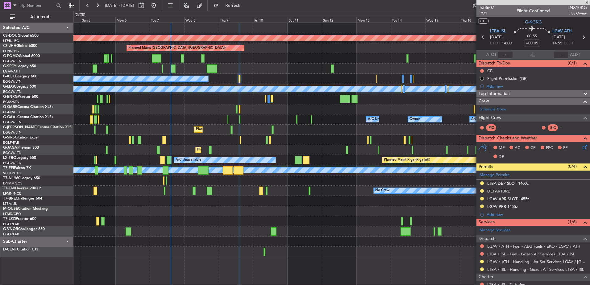
scroll to position [52, 0]
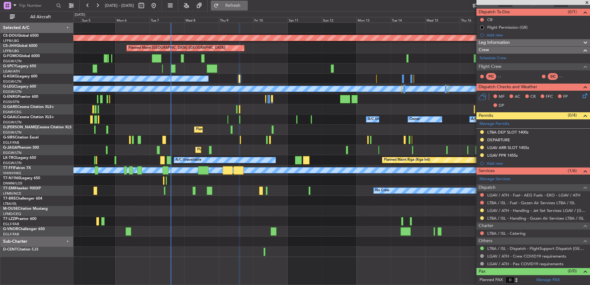
click at [248, 9] on button "Refresh" at bounding box center [229, 6] width 37 height 10
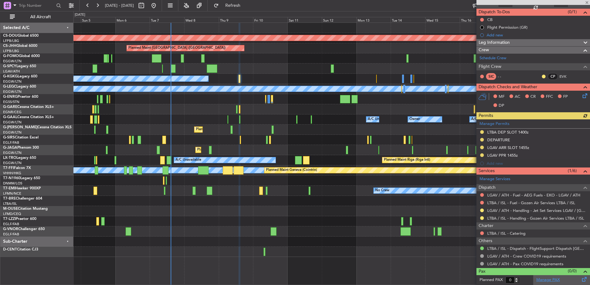
click at [541, 279] on link "Manage PAX" at bounding box center [547, 280] width 23 height 6
click at [539, 281] on link "Manage PAX" at bounding box center [547, 280] width 23 height 6
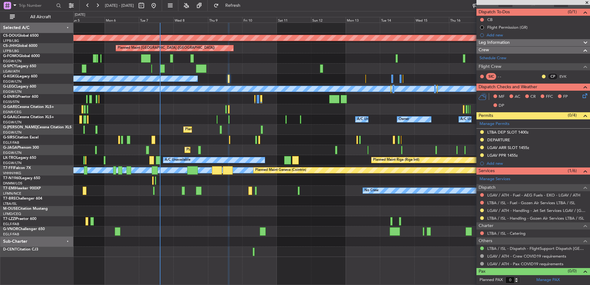
click at [269, 137] on div "Planned Maint London (Biggin Hill) Planned Maint Paris (Le Bourget) Unplanned M…" at bounding box center [331, 140] width 516 height 234
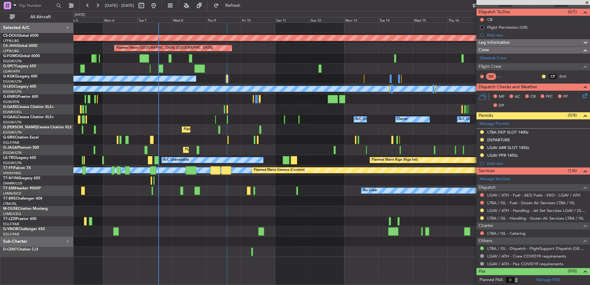
click at [297, 132] on div "Planned Maint [GEOGRAPHIC_DATA] ([GEOGRAPHIC_DATA])" at bounding box center [331, 130] width 516 height 10
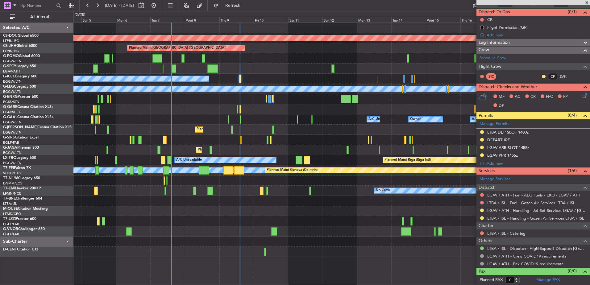
click at [242, 54] on div "Planned Maint London (Biggin Hill) Planned Maint Paris (Le Bourget) Unplanned M…" at bounding box center [331, 140] width 516 height 234
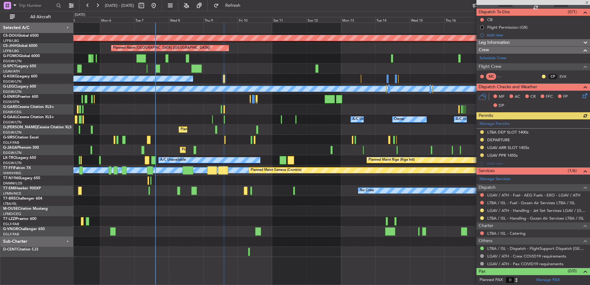
click at [179, 63] on div at bounding box center [331, 58] width 516 height 10
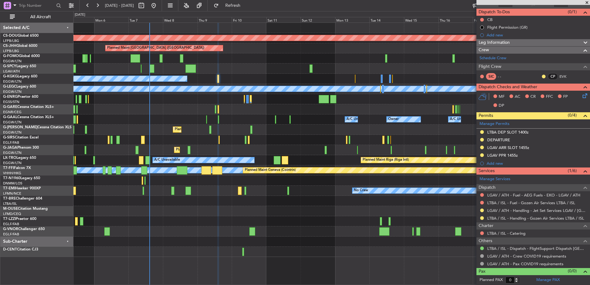
click at [234, 68] on div "Unplanned Maint Bremen Planned Maint Bremen" at bounding box center [331, 69] width 516 height 10
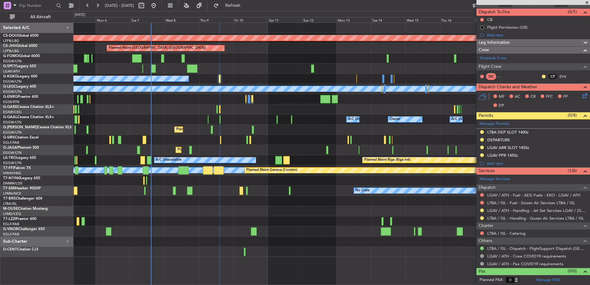
click at [243, 75] on div "Planned Maint London (Biggin Hill) Planned Maint Paris (Le Bourget) Unplanned M…" at bounding box center [331, 140] width 516 height 234
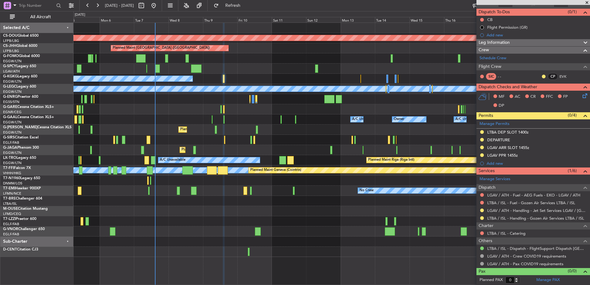
click at [245, 76] on div "A/C Unavailable [GEOGRAPHIC_DATA] (Ataturk)" at bounding box center [331, 79] width 516 height 10
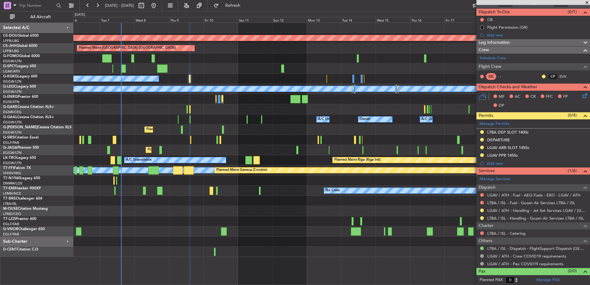
click at [200, 79] on div "Planned Maint London (Biggin Hill) Planned Maint Paris (Le Bourget) Unplanned M…" at bounding box center [331, 140] width 516 height 234
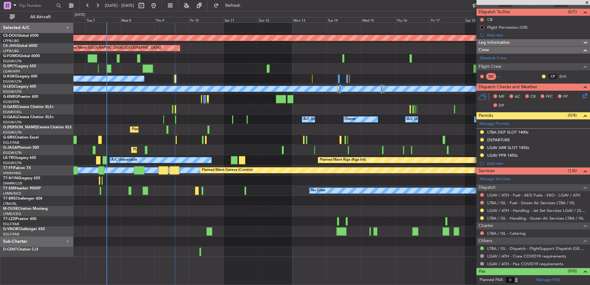
click at [202, 64] on div "Unplanned Maint [GEOGRAPHIC_DATA]" at bounding box center [331, 69] width 516 height 10
click at [195, 69] on div "Unplanned Maint [GEOGRAPHIC_DATA]" at bounding box center [331, 69] width 516 height 10
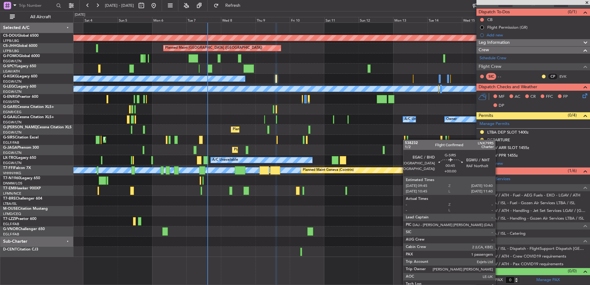
click at [403, 139] on div "Planned Maint London (Biggin Hill) Planned Maint Paris (Le Bourget) Unplanned M…" at bounding box center [331, 140] width 516 height 234
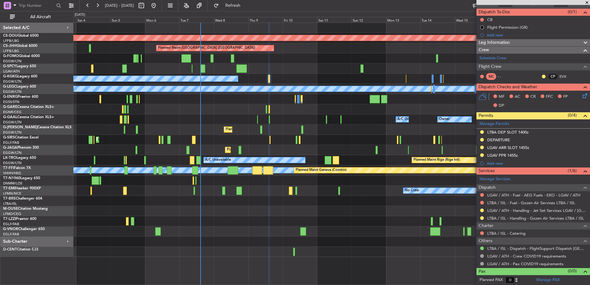
click at [276, 120] on div "Owner A/C Unavailable Owner A/C Unavailable Owner AOG Maint Dusseldorf Planned …" at bounding box center [331, 119] width 516 height 10
click at [435, 233] on div at bounding box center [435, 231] width 10 height 8
type input "2"
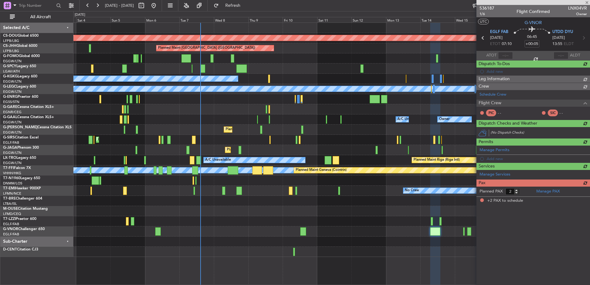
scroll to position [0, 0]
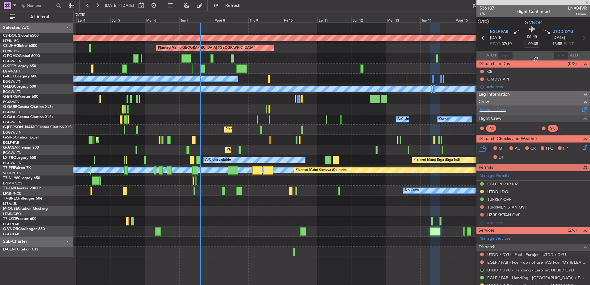
click at [491, 105] on div "Schedule Crew" at bounding box center [533, 109] width 114 height 9
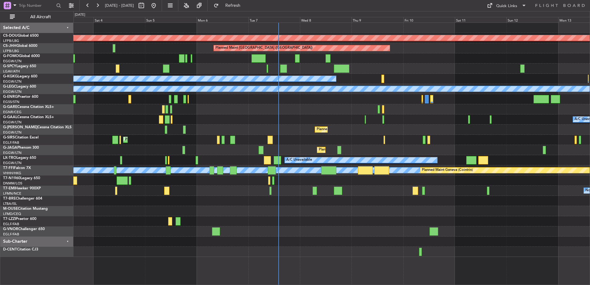
click at [300, 200] on div "Planned Maint London (Biggin Hill) Planned Maint Paris (Le Bourget) Unplanned M…" at bounding box center [331, 140] width 516 height 234
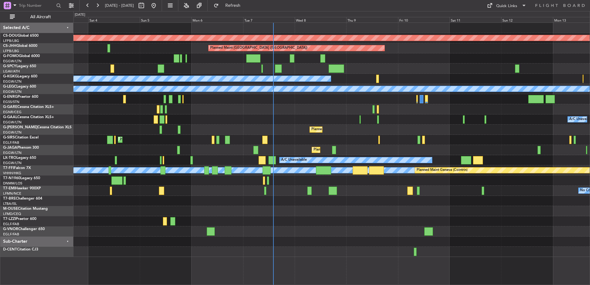
click at [218, 221] on div at bounding box center [331, 221] width 516 height 10
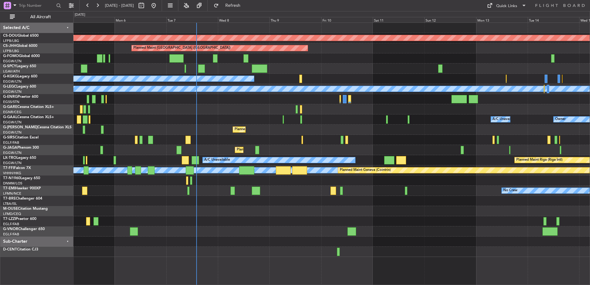
click at [191, 206] on div at bounding box center [331, 201] width 516 height 10
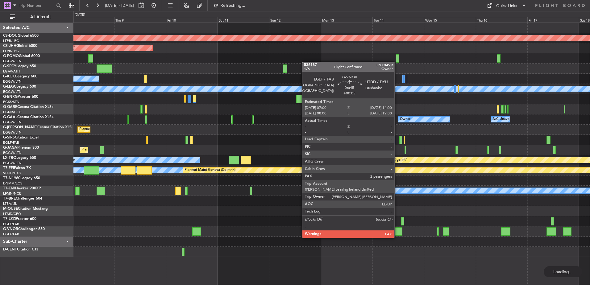
click at [397, 232] on div at bounding box center [394, 231] width 15 height 8
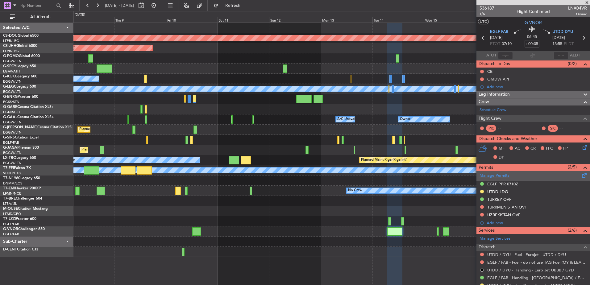
scroll to position [95, 0]
